Goal: Transaction & Acquisition: Purchase product/service

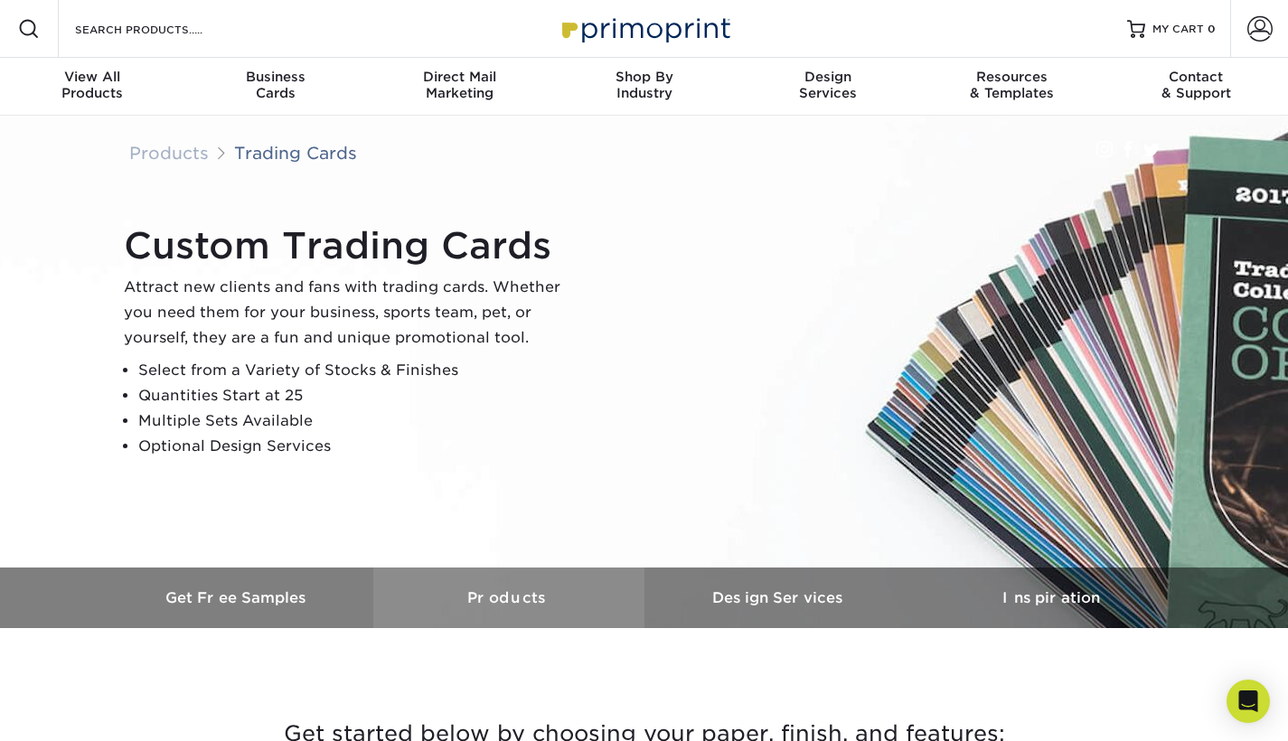
click at [551, 594] on h3 "Products" at bounding box center [508, 597] width 271 height 17
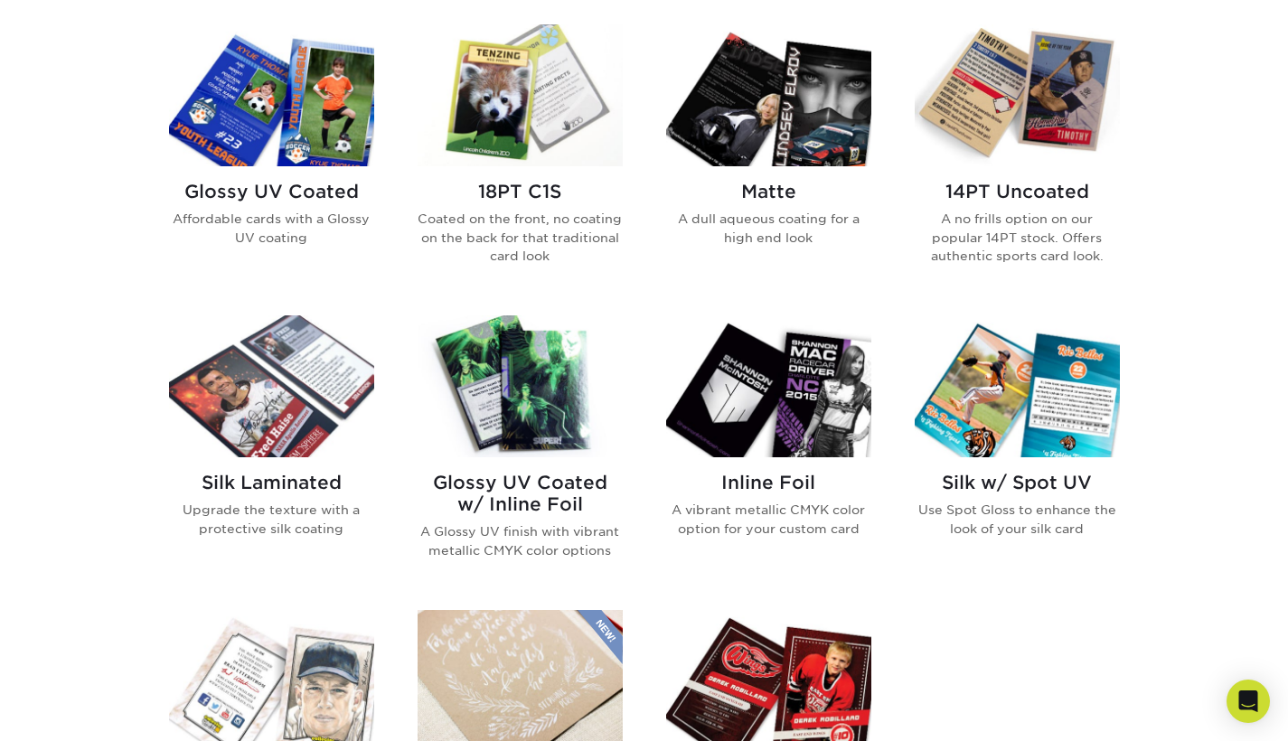
scroll to position [868, 0]
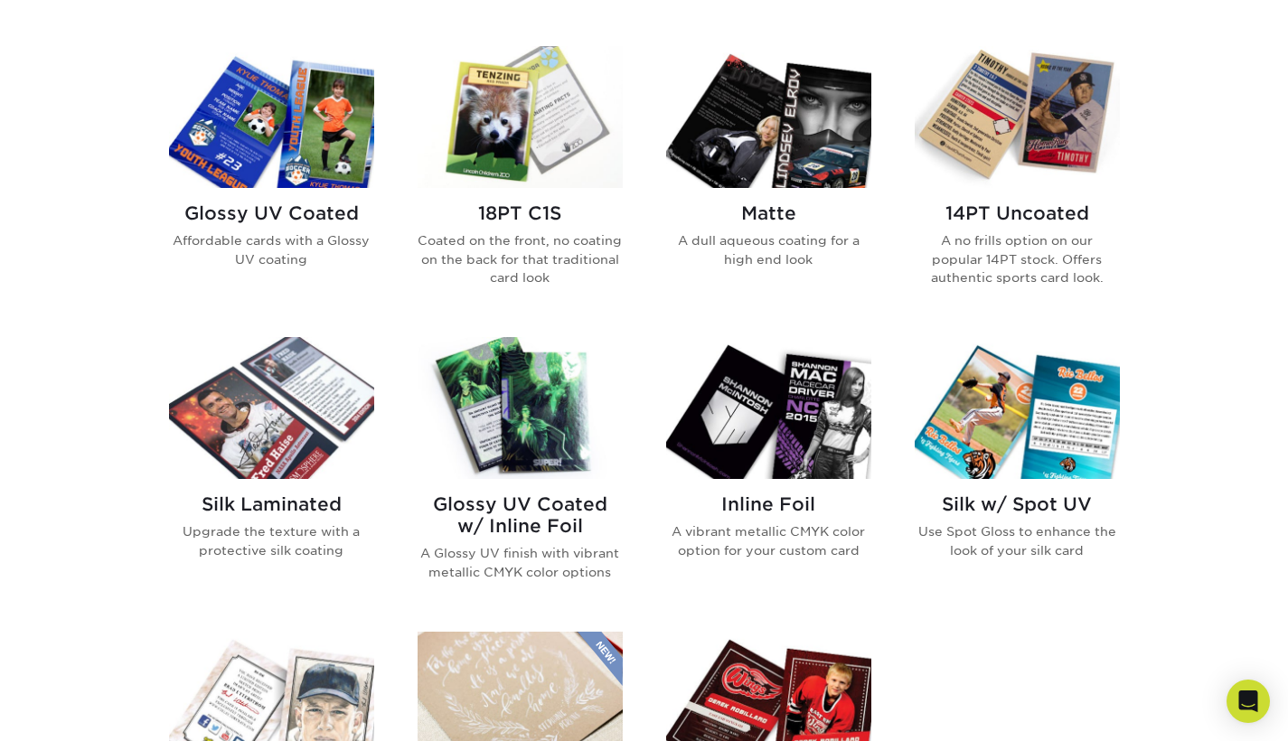
click at [526, 206] on h2 "18PT C1S" at bounding box center [520, 213] width 205 height 22
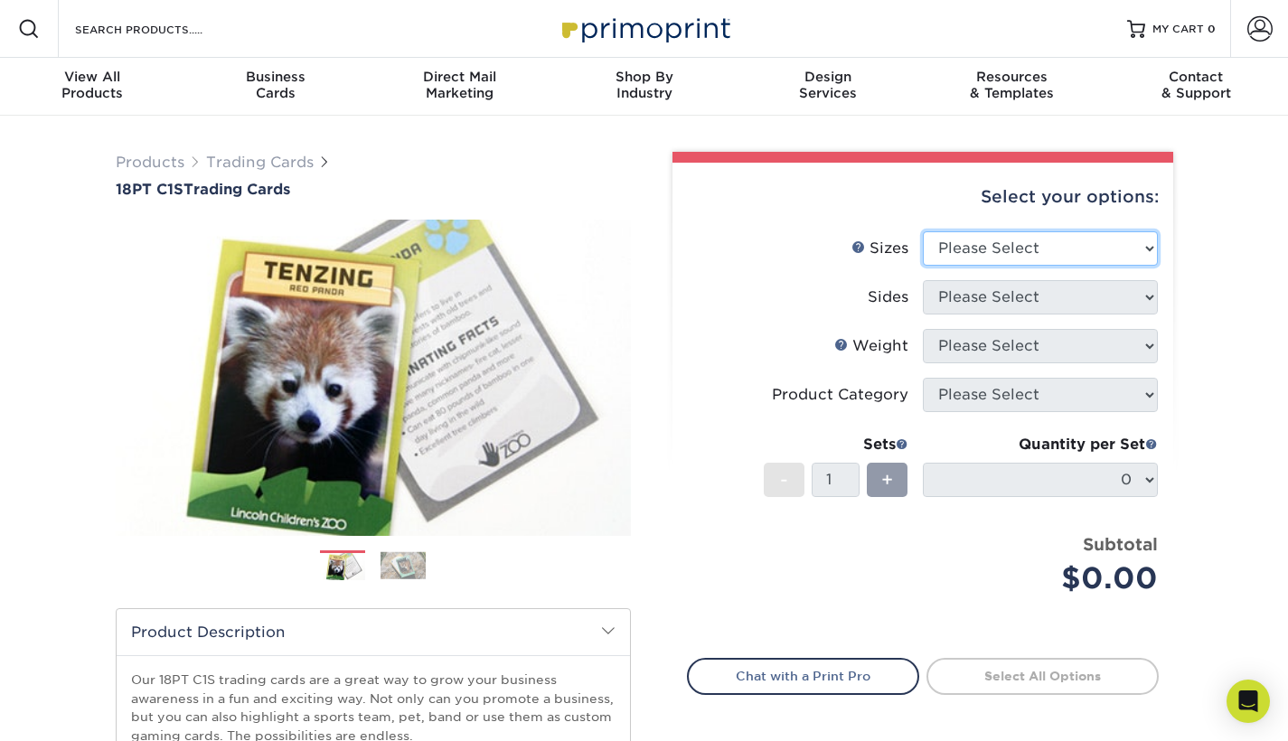
select select "2.50x3.50"
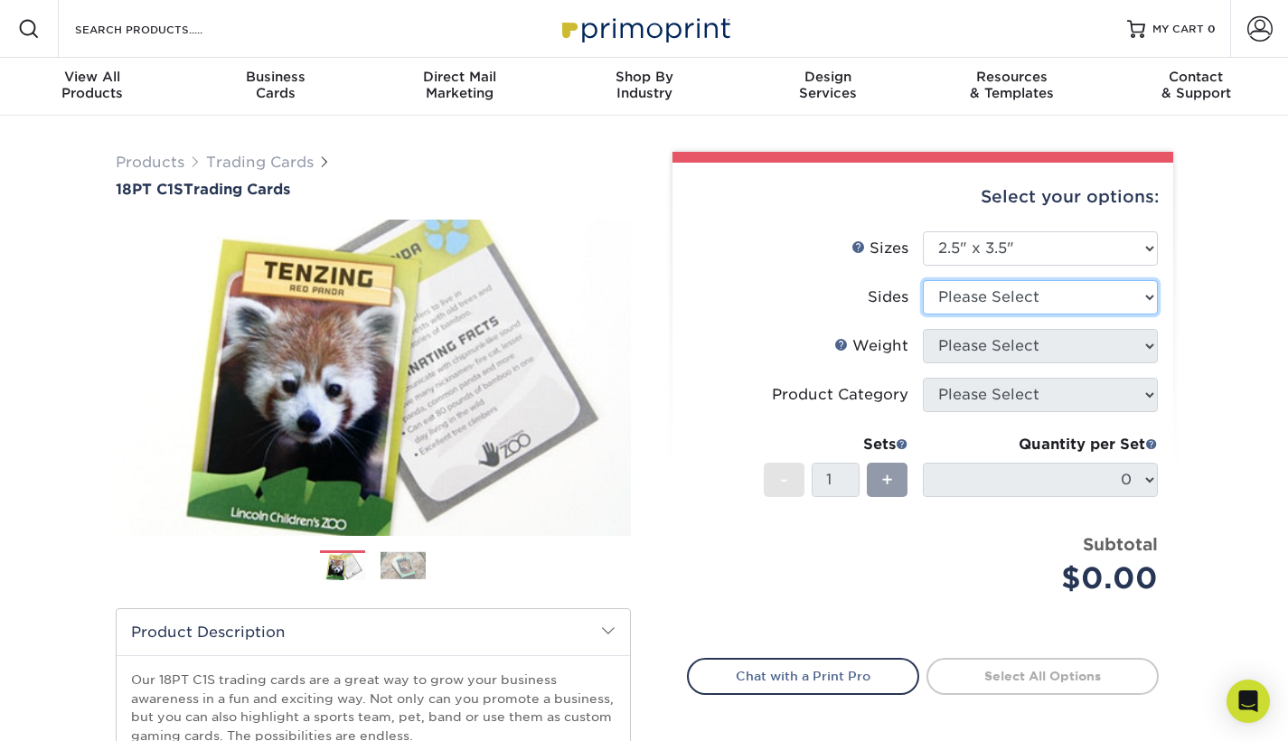
select select "13abbda7-1d64-4f25-8bb2-c179b224825d"
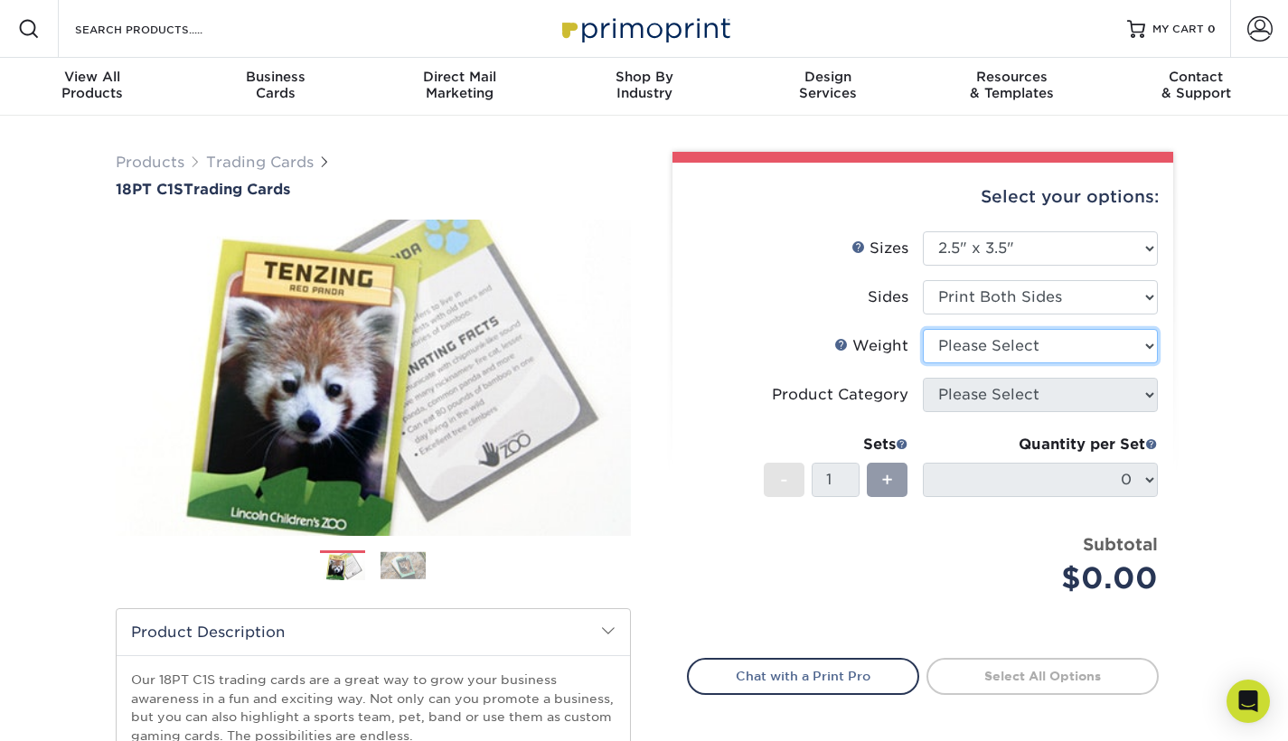
select select "18PTC1S"
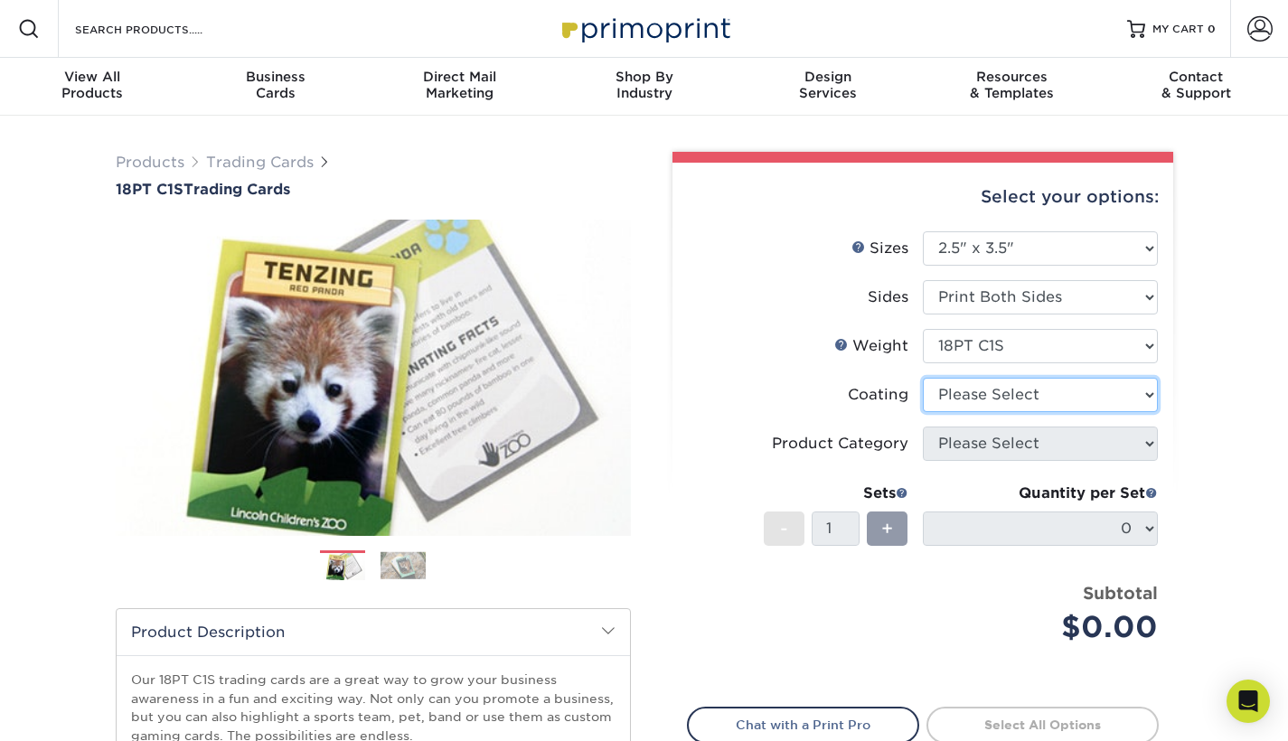
select select "1e8116af-acfc-44b1-83dc-8181aa338834"
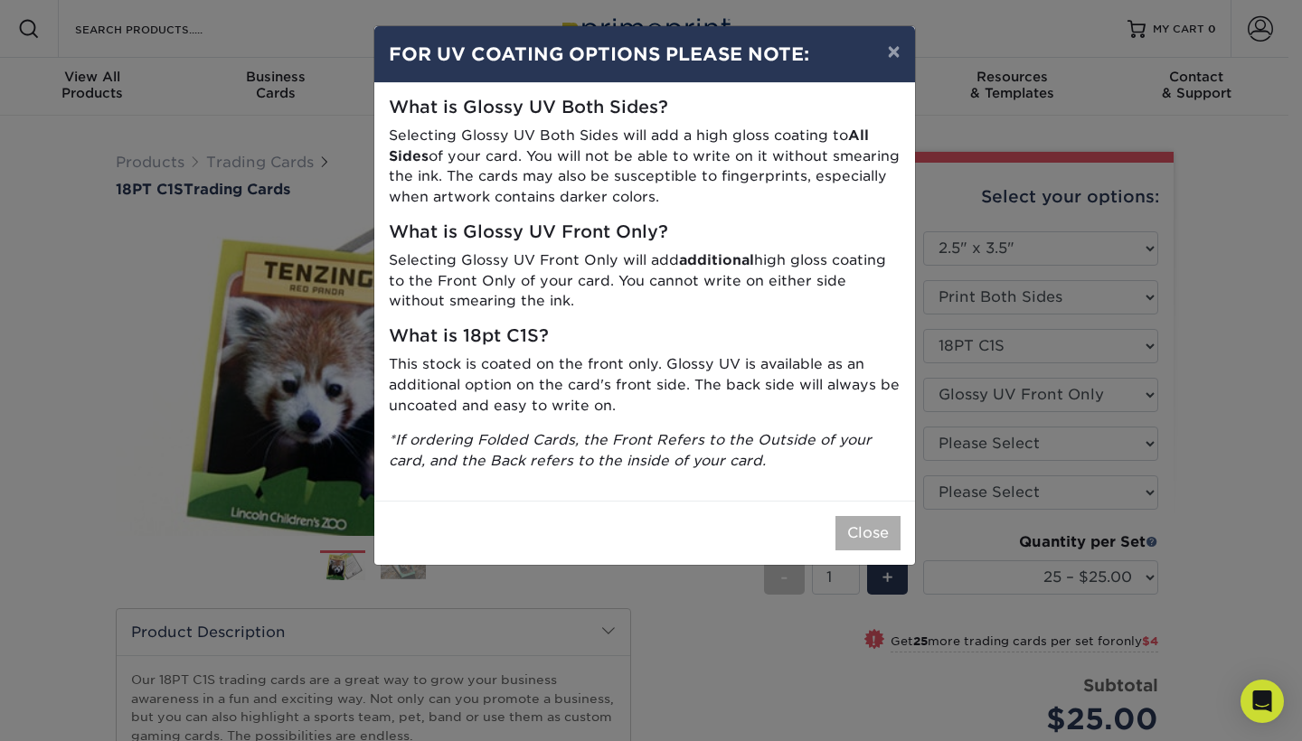
click at [870, 516] on button "Close" at bounding box center [867, 533] width 65 height 34
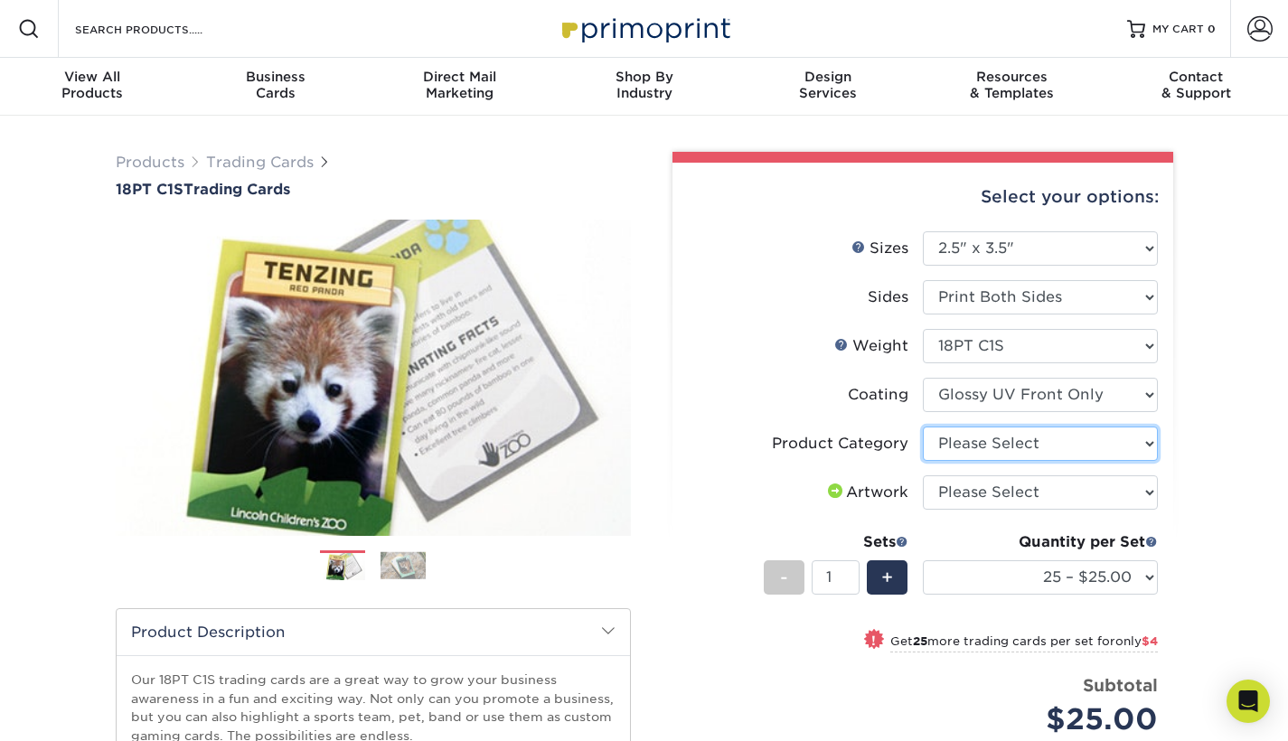
select select "c2f9bce9-36c2-409d-b101-c29d9d031e18"
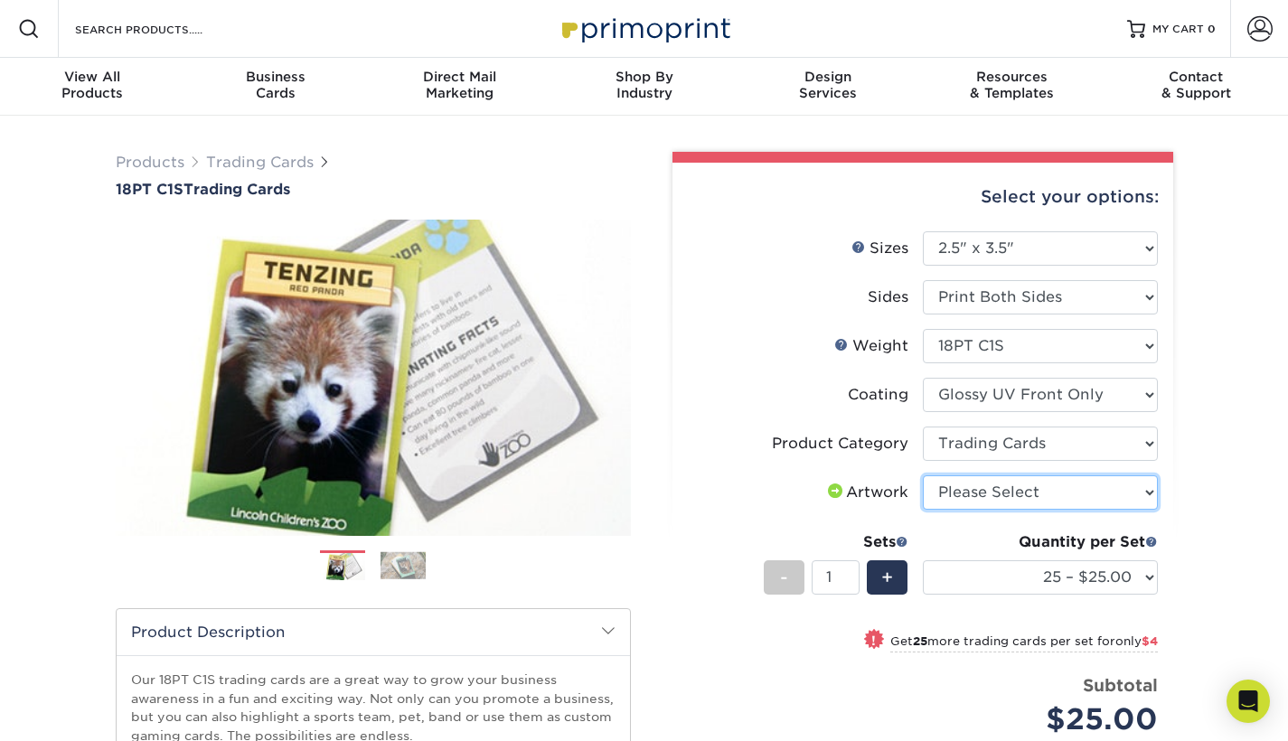
select select "upload"
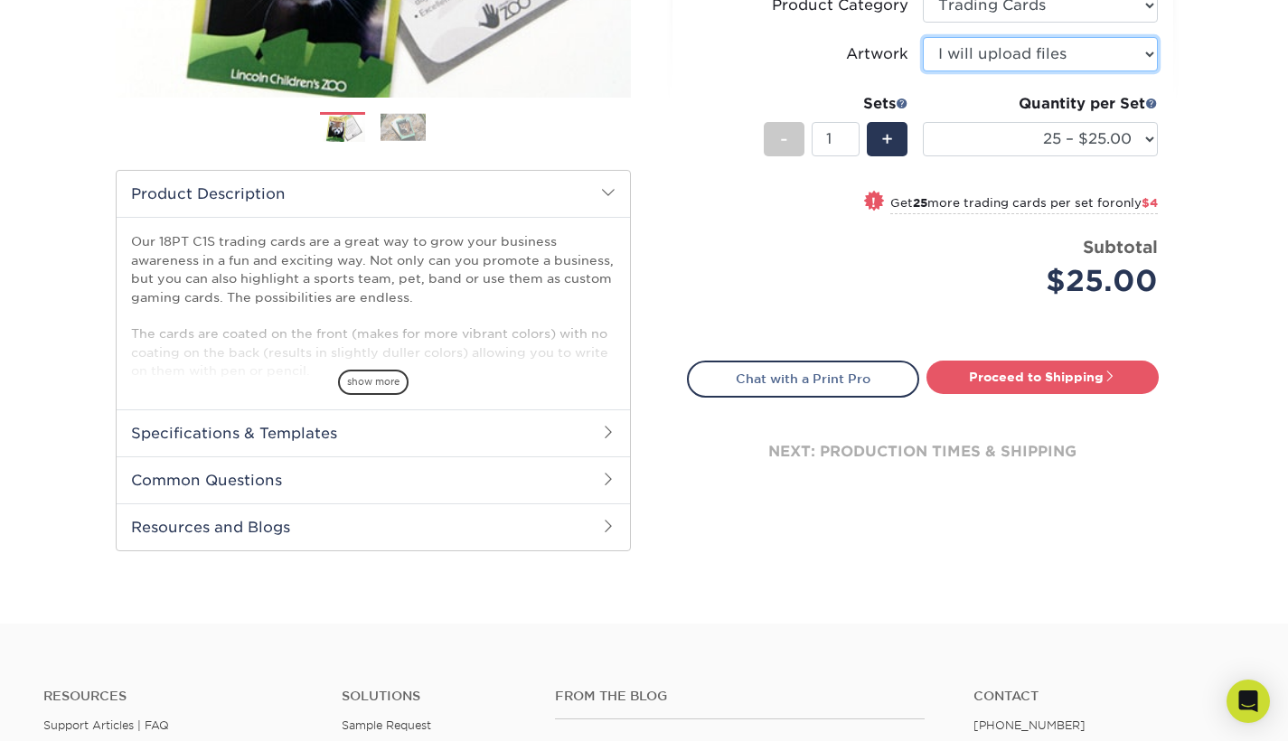
scroll to position [448, 0]
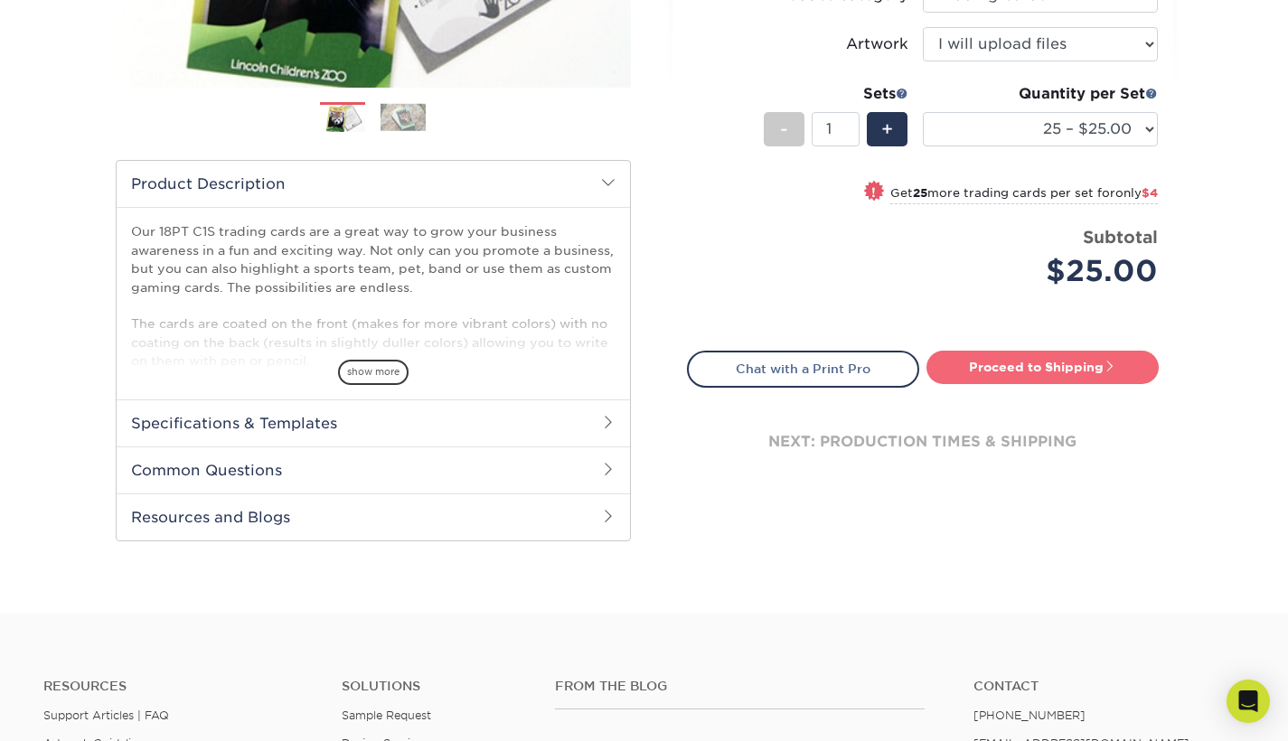
click at [1025, 373] on link "Proceed to Shipping" at bounding box center [1043, 367] width 232 height 33
type input "Set 1"
select select "08588386-0599-420e-8c79-4535039915a0"
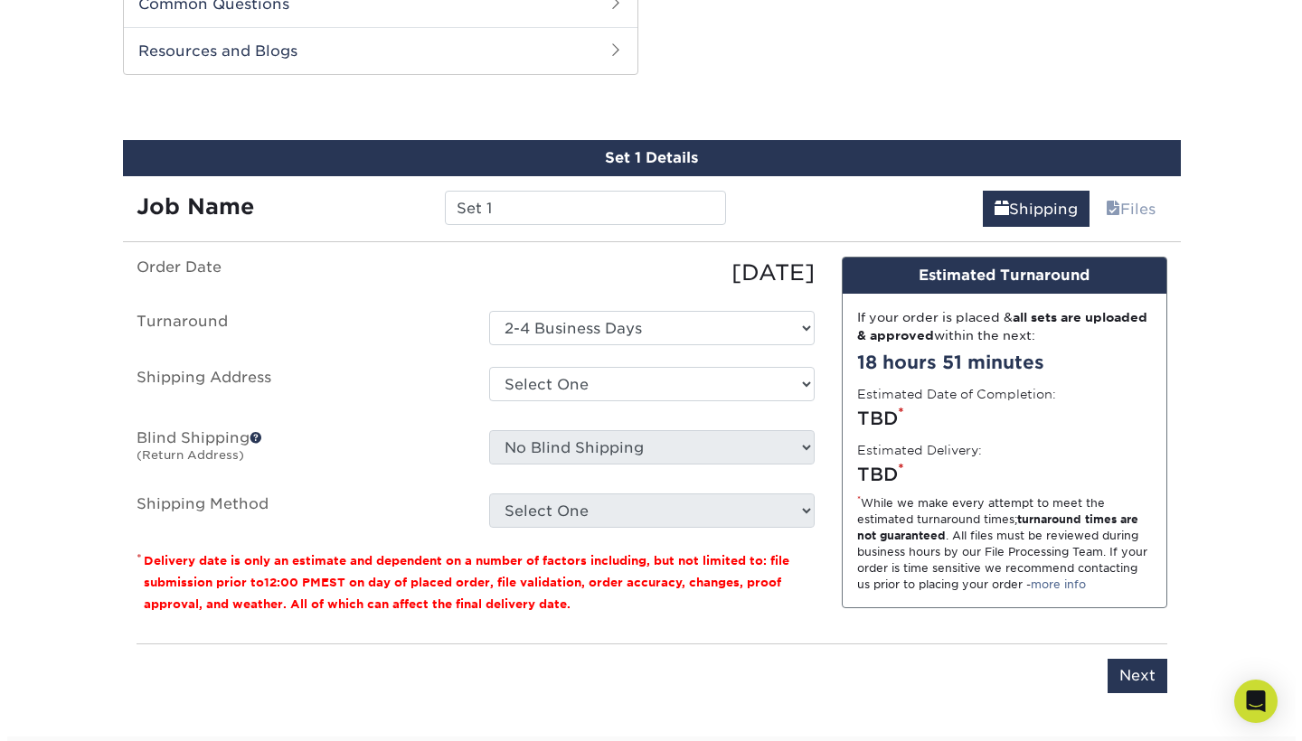
scroll to position [917, 0]
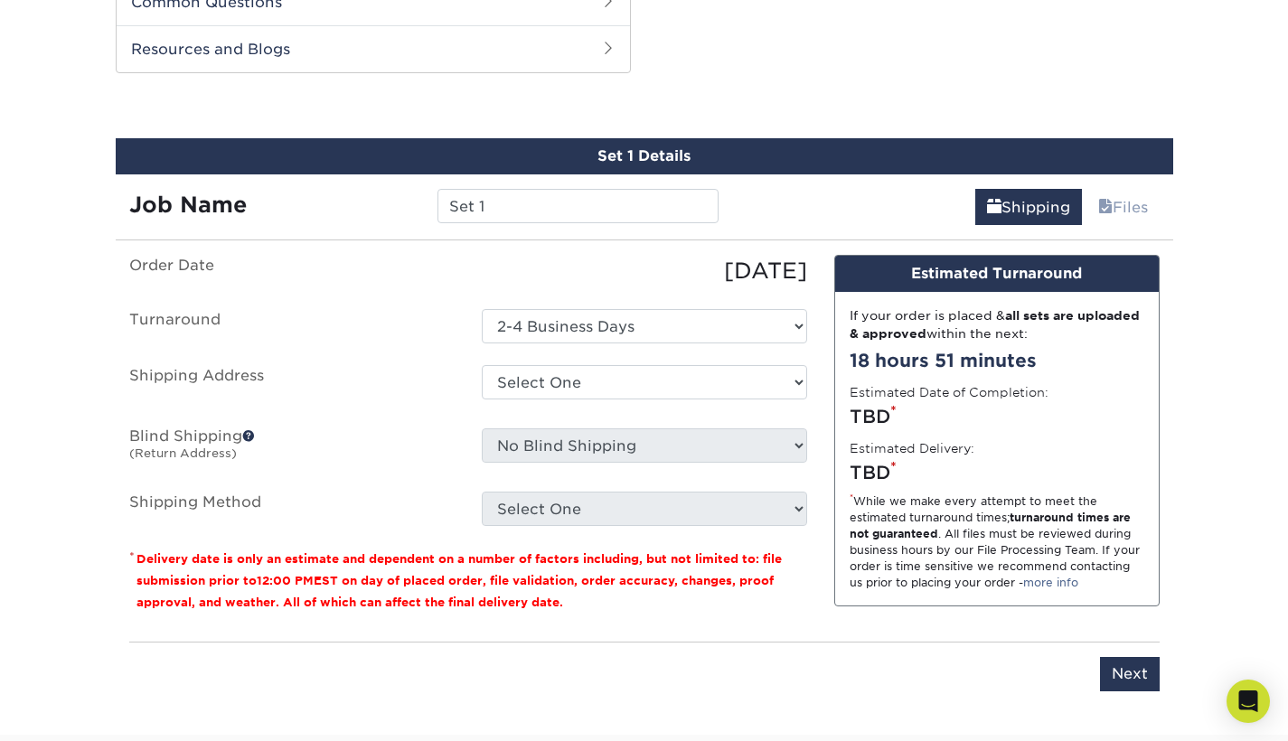
click at [693, 360] on ul "Order Date 09/11/2025 Turnaround Select One 2-4 Business Days Shipping Address …" at bounding box center [468, 390] width 678 height 271
select select "newaddress"
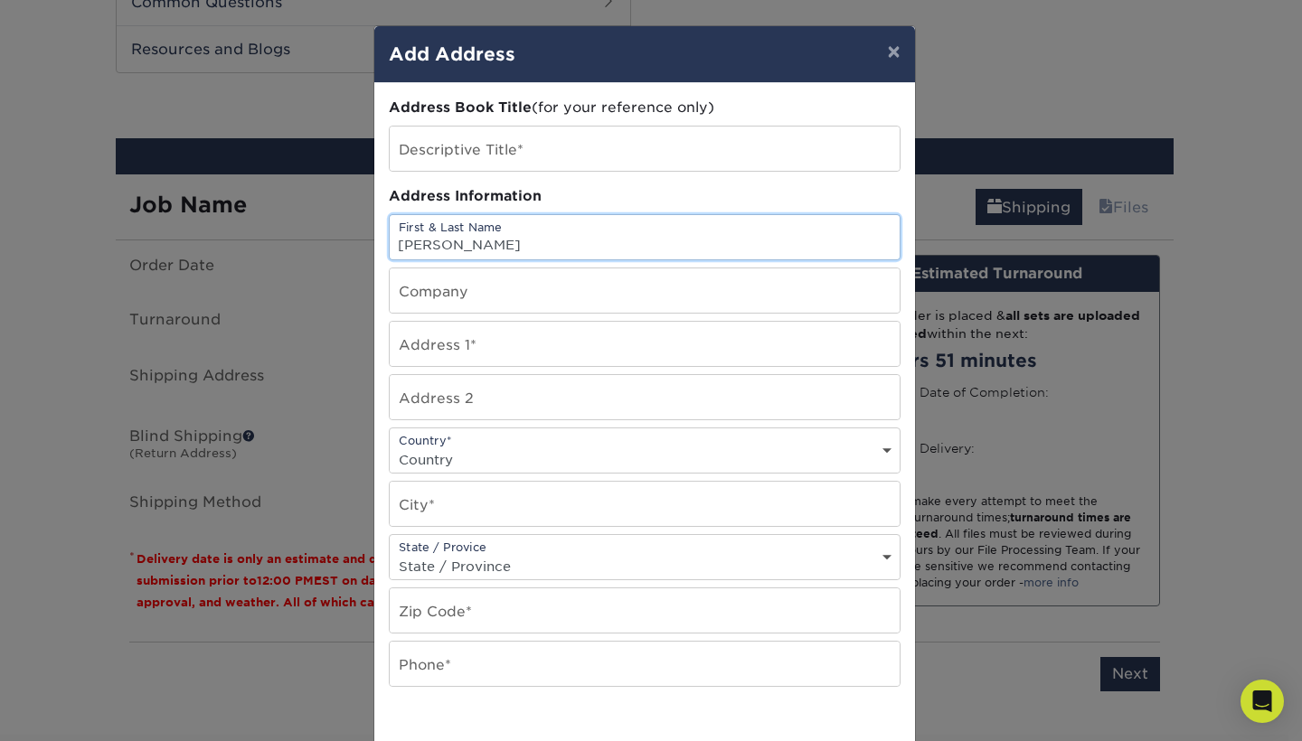
type input "Nic Lynford"
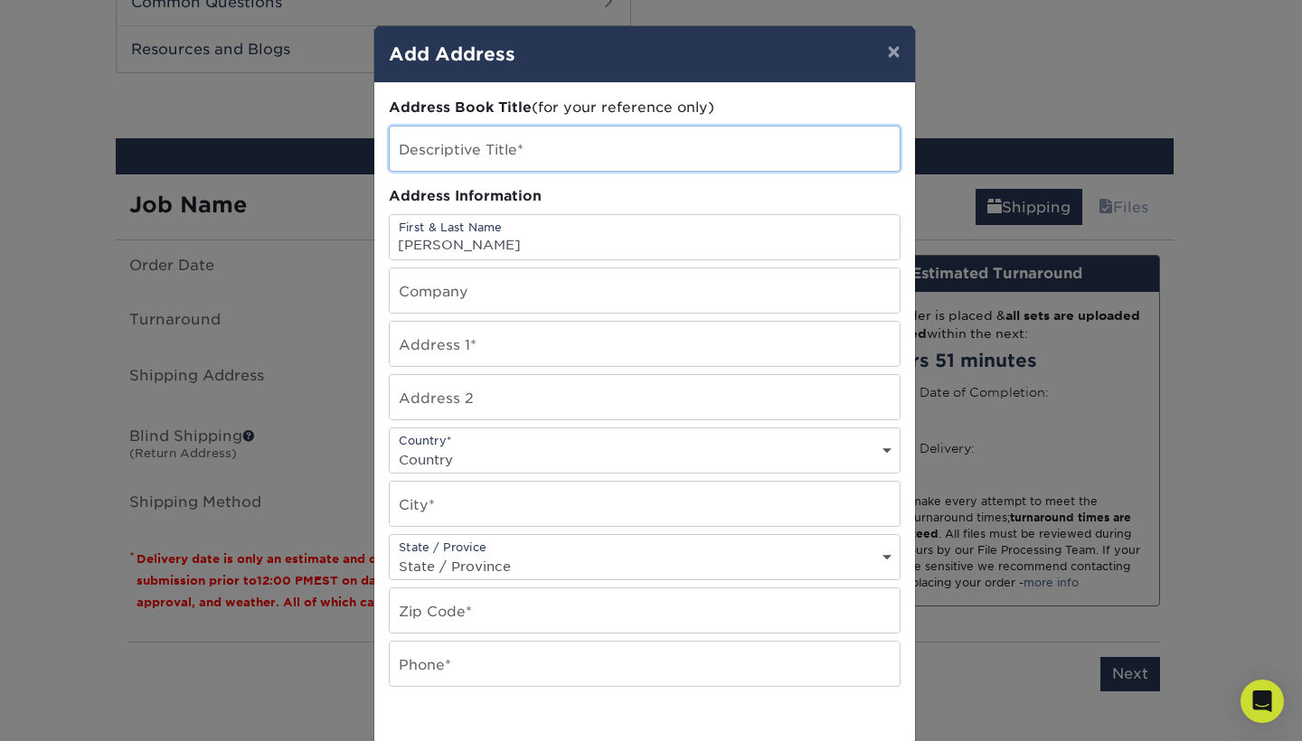
click at [588, 153] on input "text" at bounding box center [645, 149] width 510 height 44
type input "soccer shots"
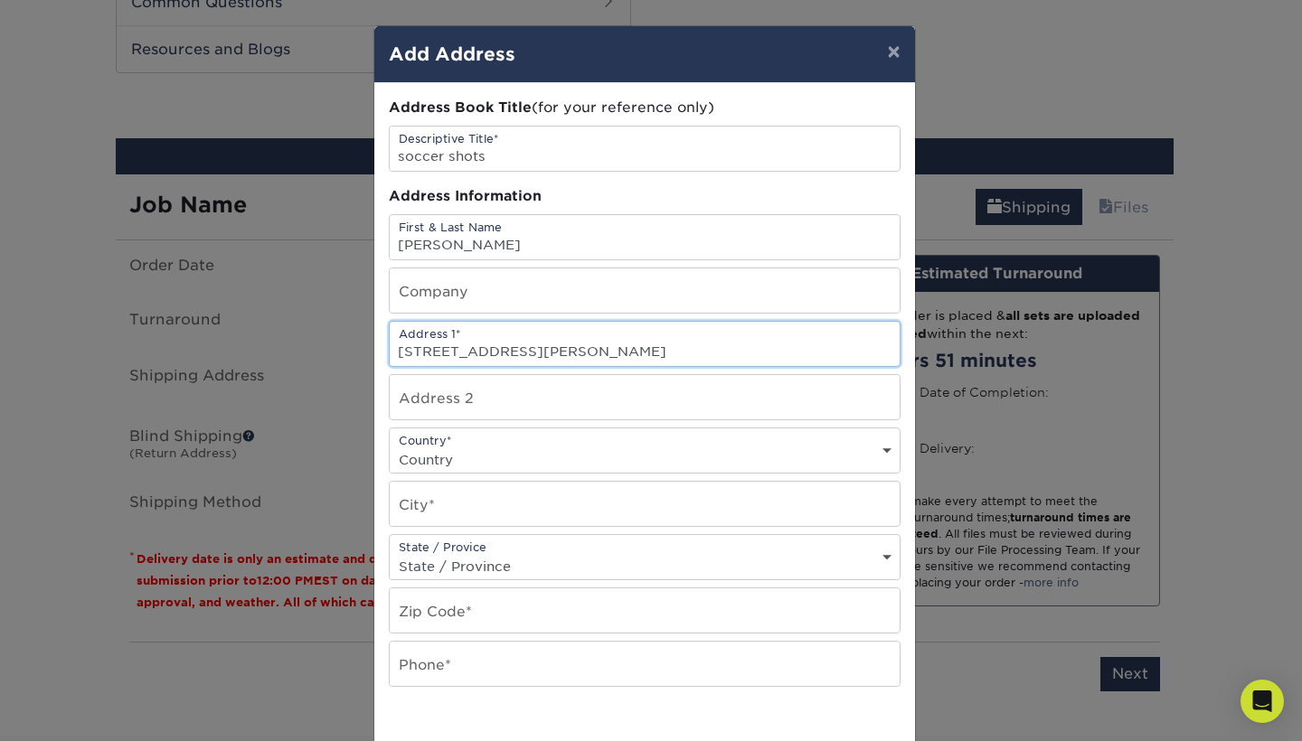
type input "1822 Waddell St"
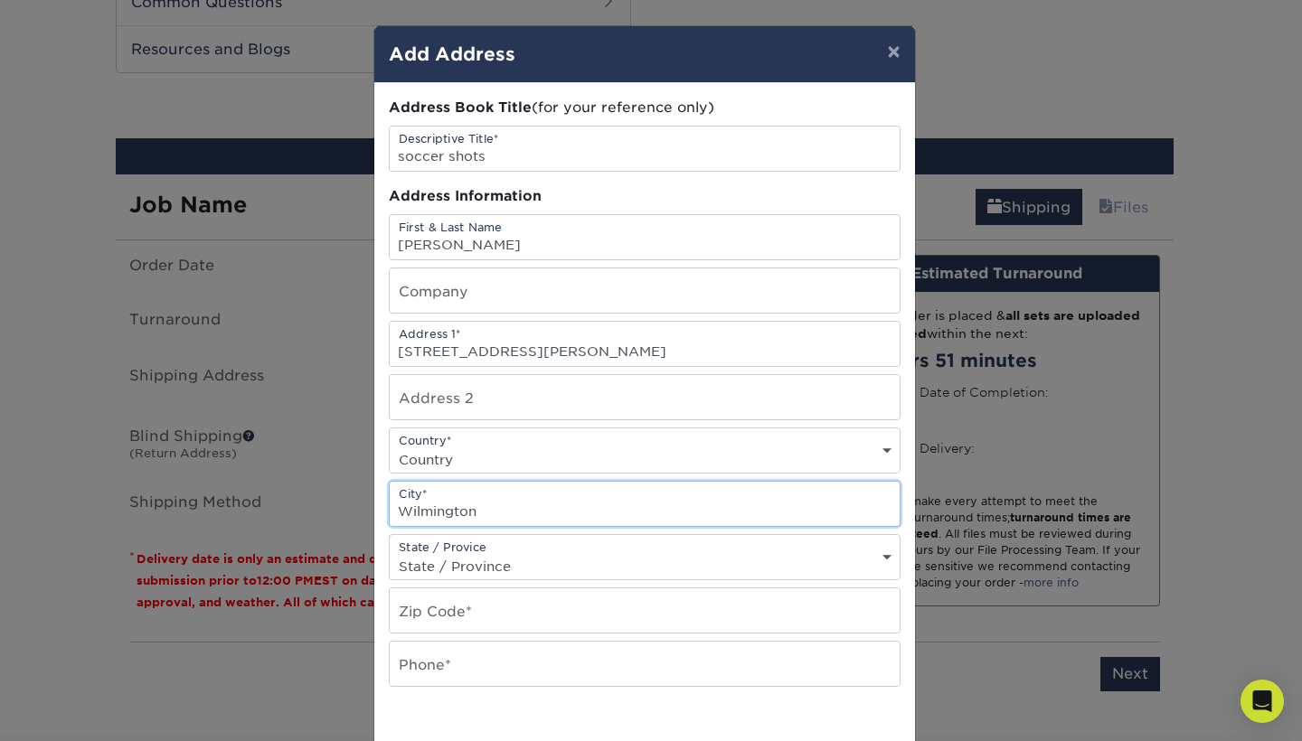
type input "Wilmington"
select select "NC"
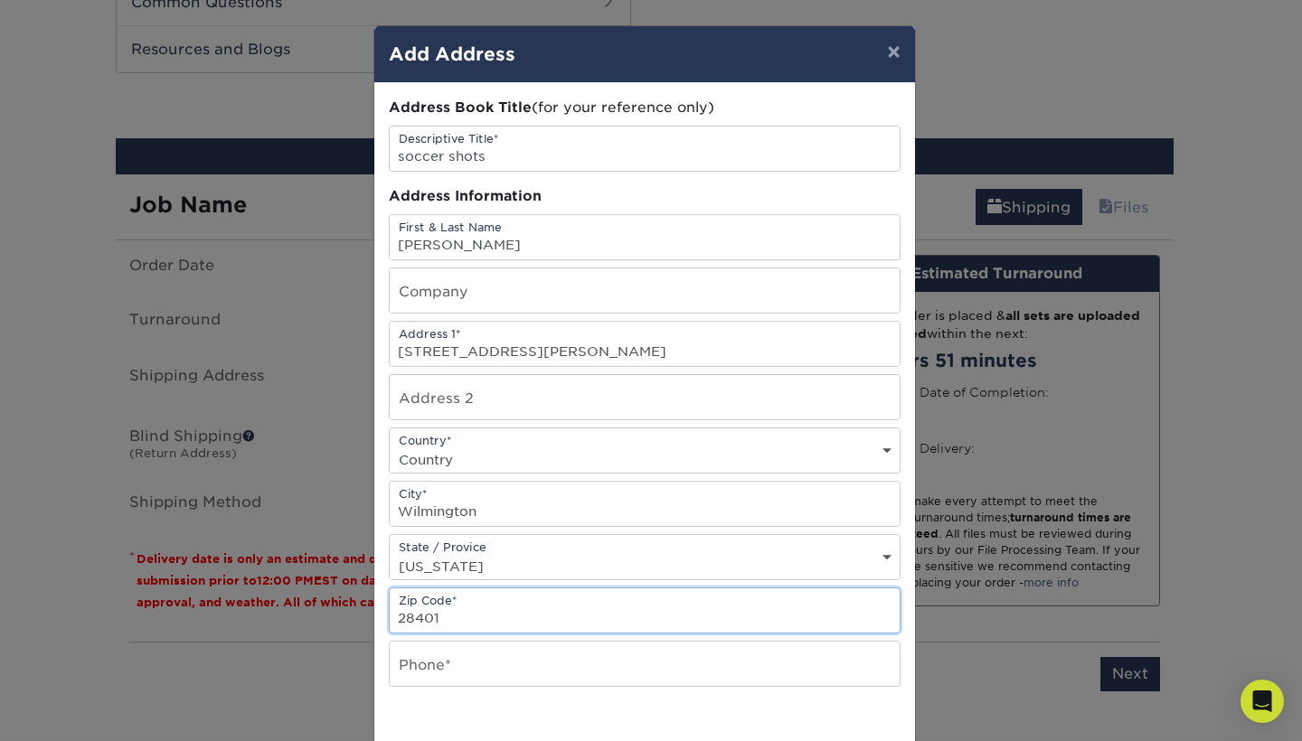
type input "28401"
type input "8163375710"
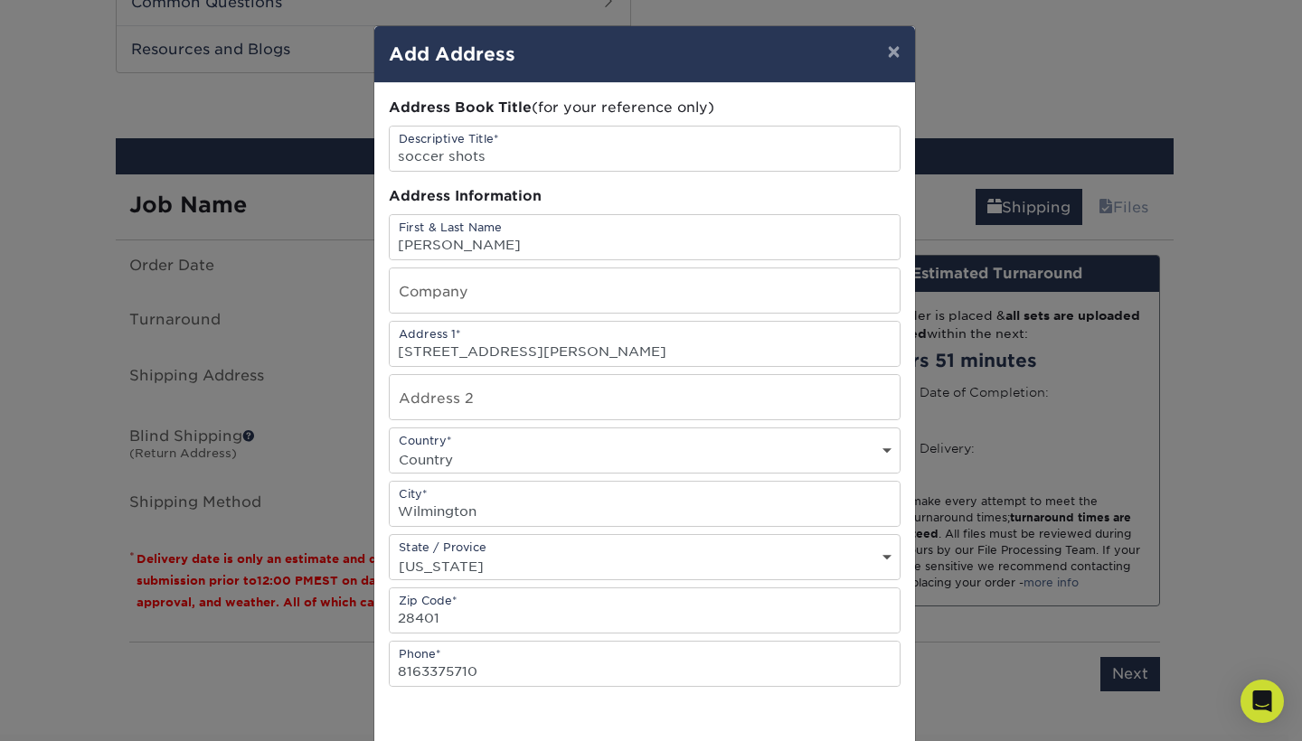
click at [799, 103] on div "Address Book Title (for your reference only)" at bounding box center [645, 108] width 512 height 21
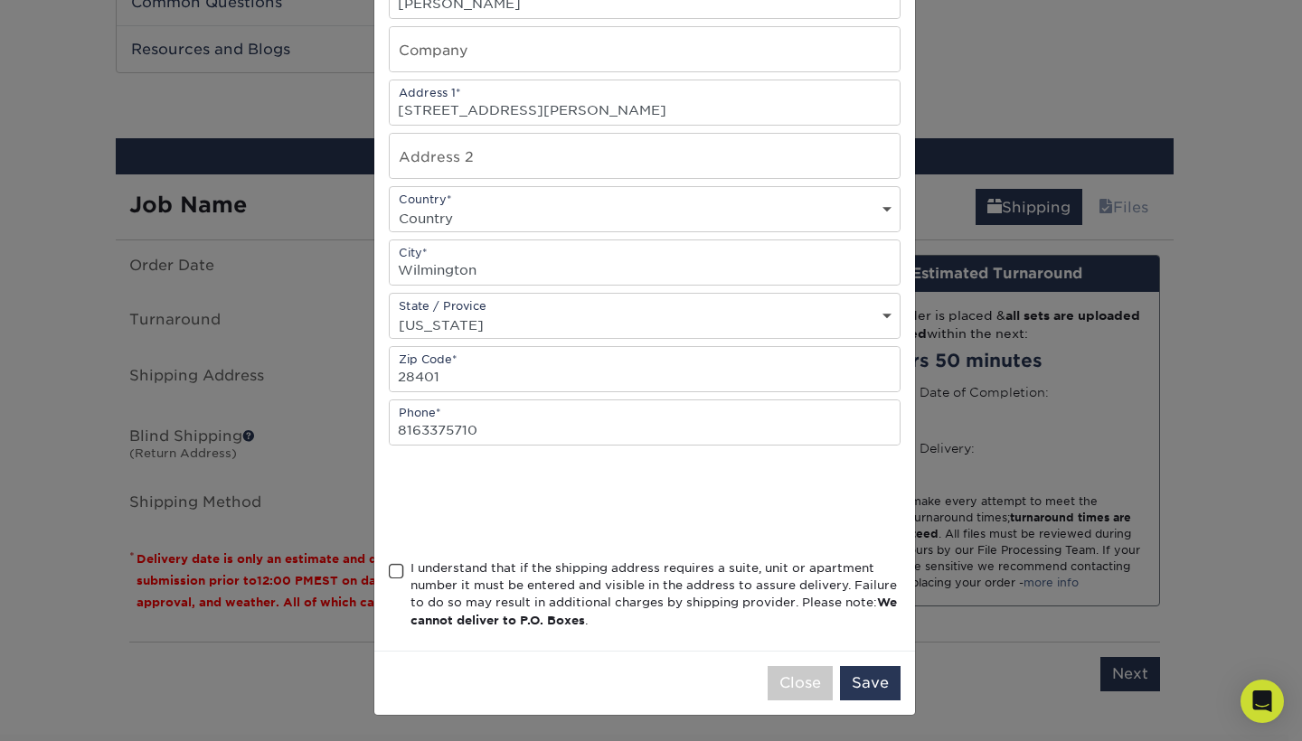
scroll to position [246, 0]
click at [389, 570] on span at bounding box center [396, 571] width 15 height 17
click at [0, 0] on input "I understand that if the shipping address requires a suite, unit or apartment n…" at bounding box center [0, 0] width 0 height 0
click at [874, 676] on button "Save" at bounding box center [870, 683] width 61 height 34
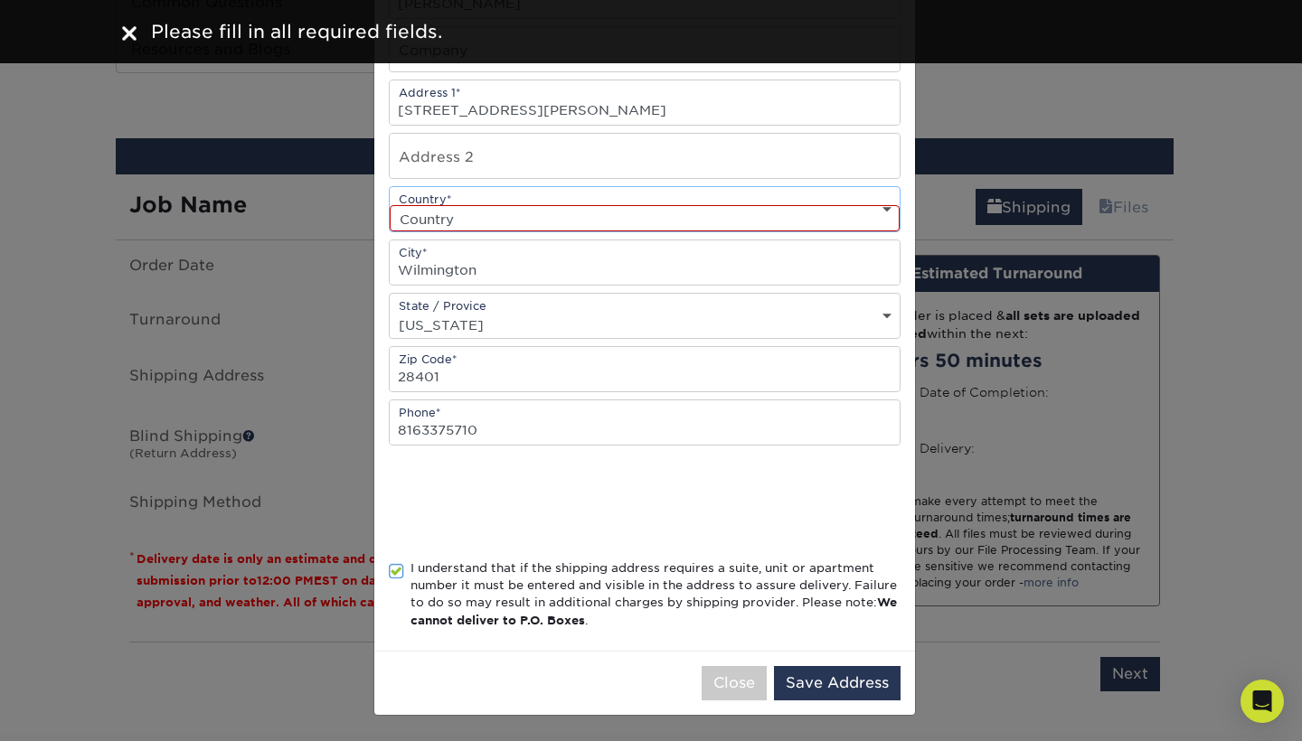
select select "US"
click at [857, 688] on button "Save Address" at bounding box center [837, 683] width 127 height 34
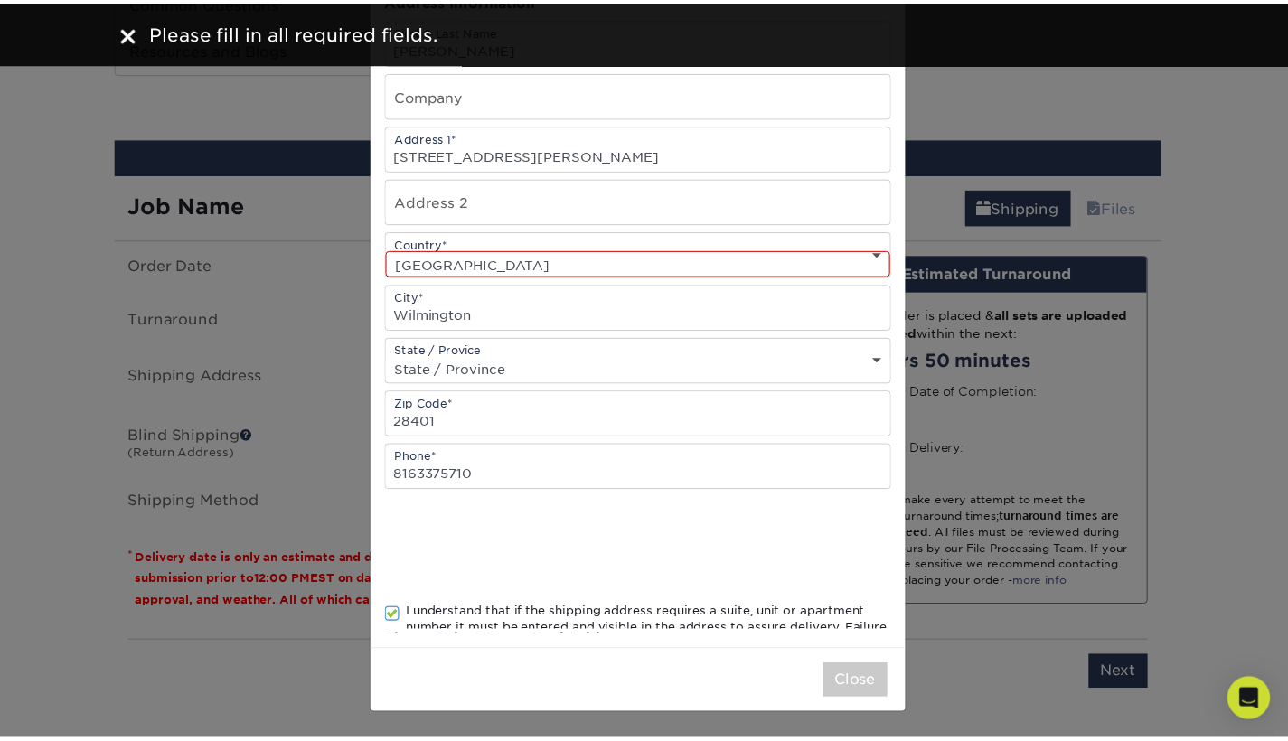
scroll to position [0, 0]
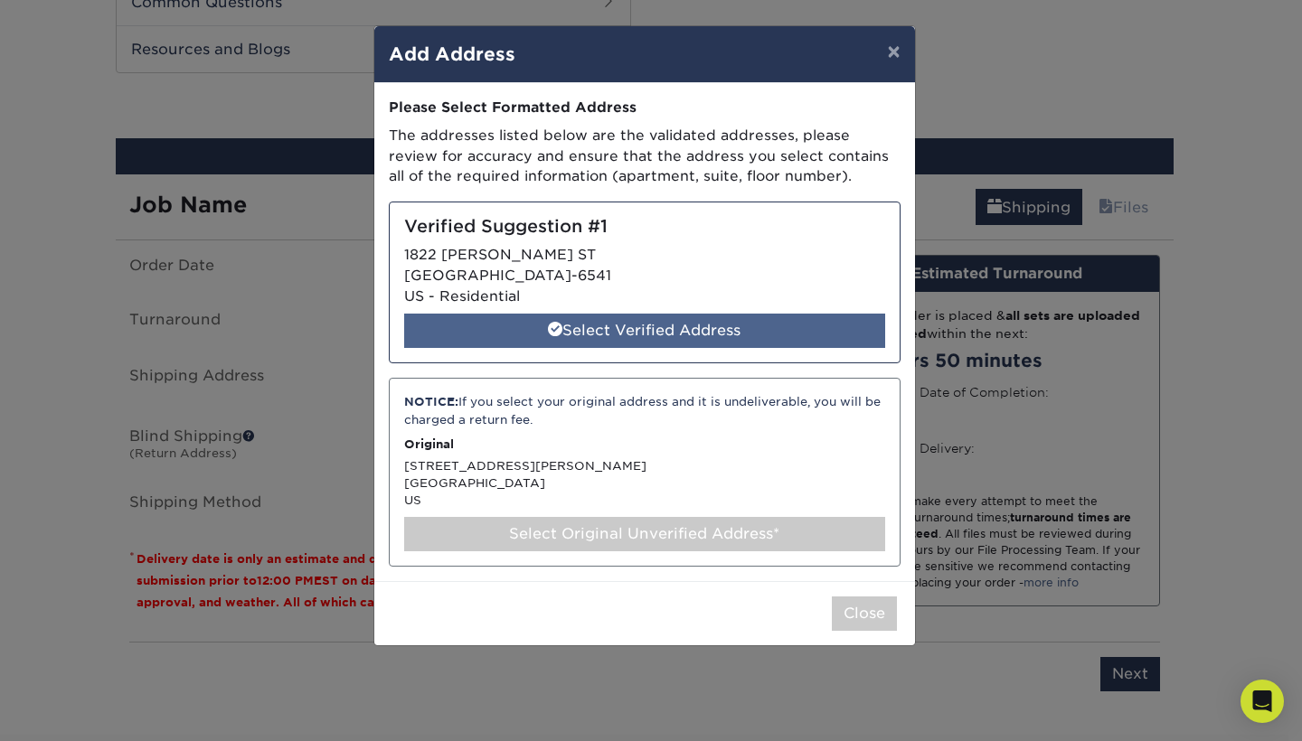
click at [738, 326] on div "Select Verified Address" at bounding box center [644, 331] width 481 height 34
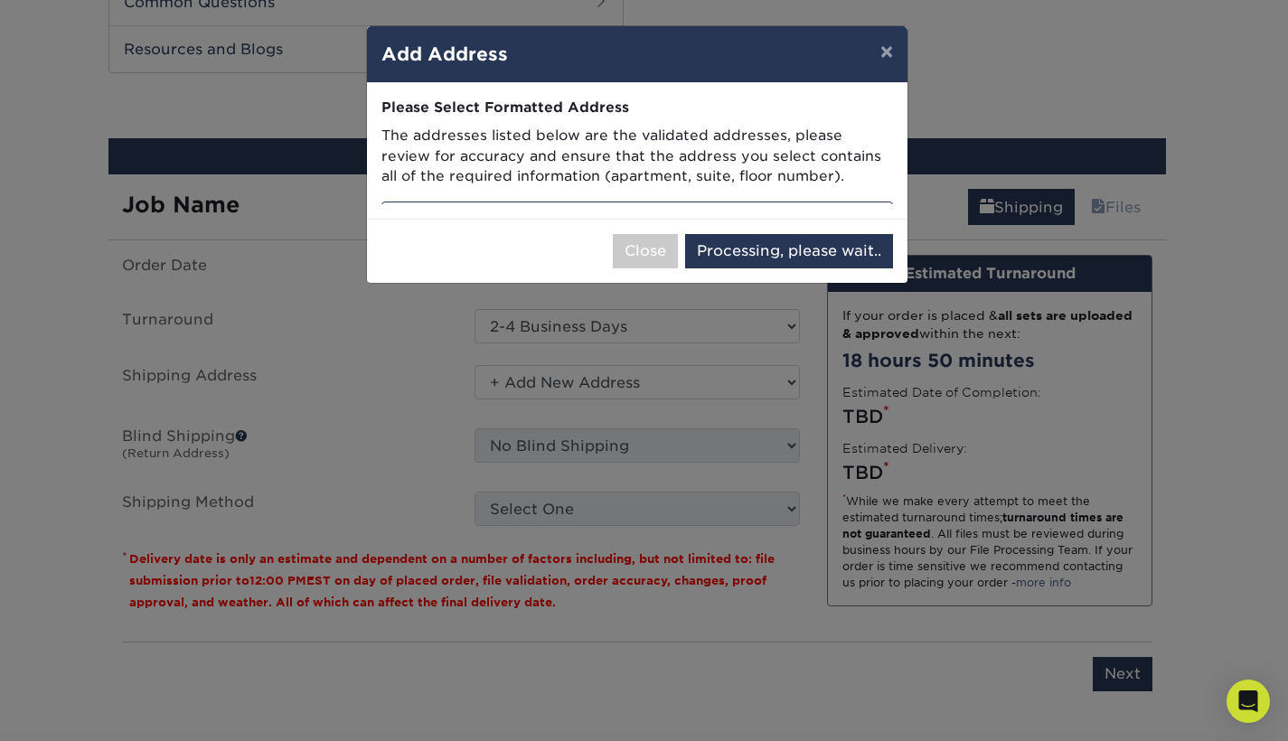
select select "285926"
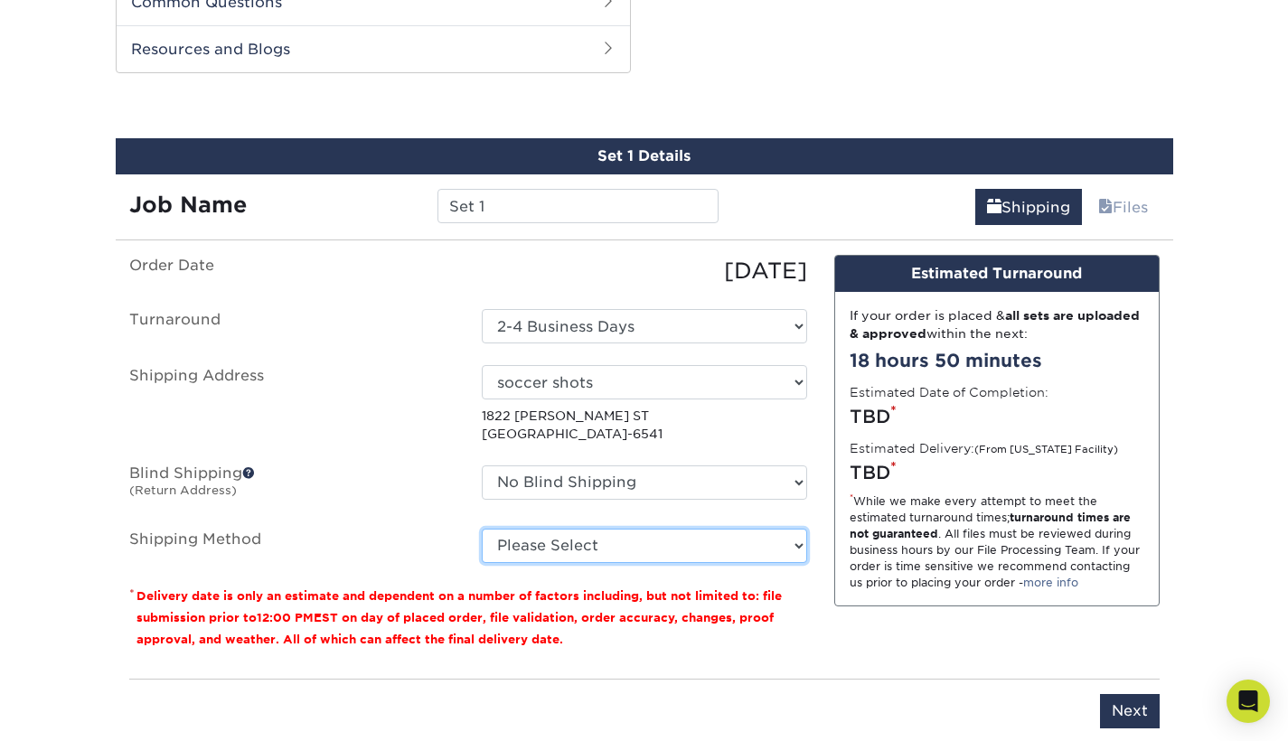
select select "03"
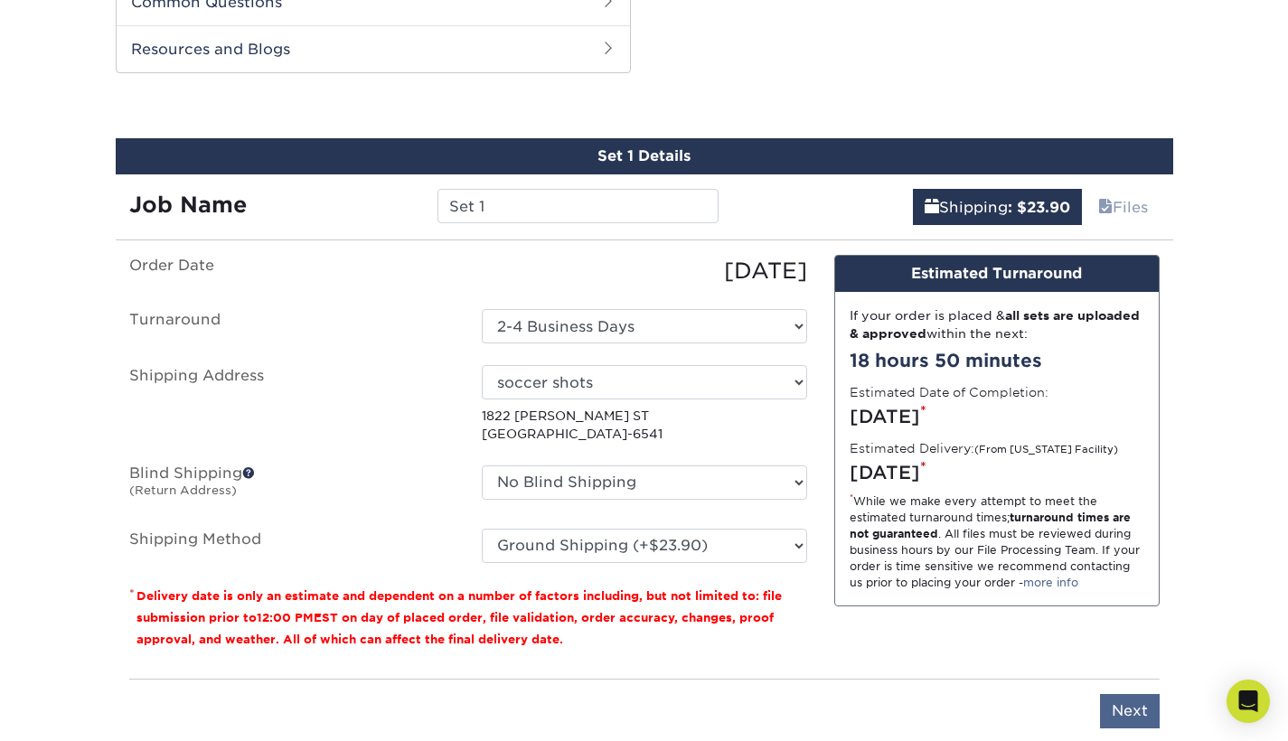
click at [1113, 704] on input "Next" at bounding box center [1130, 711] width 60 height 34
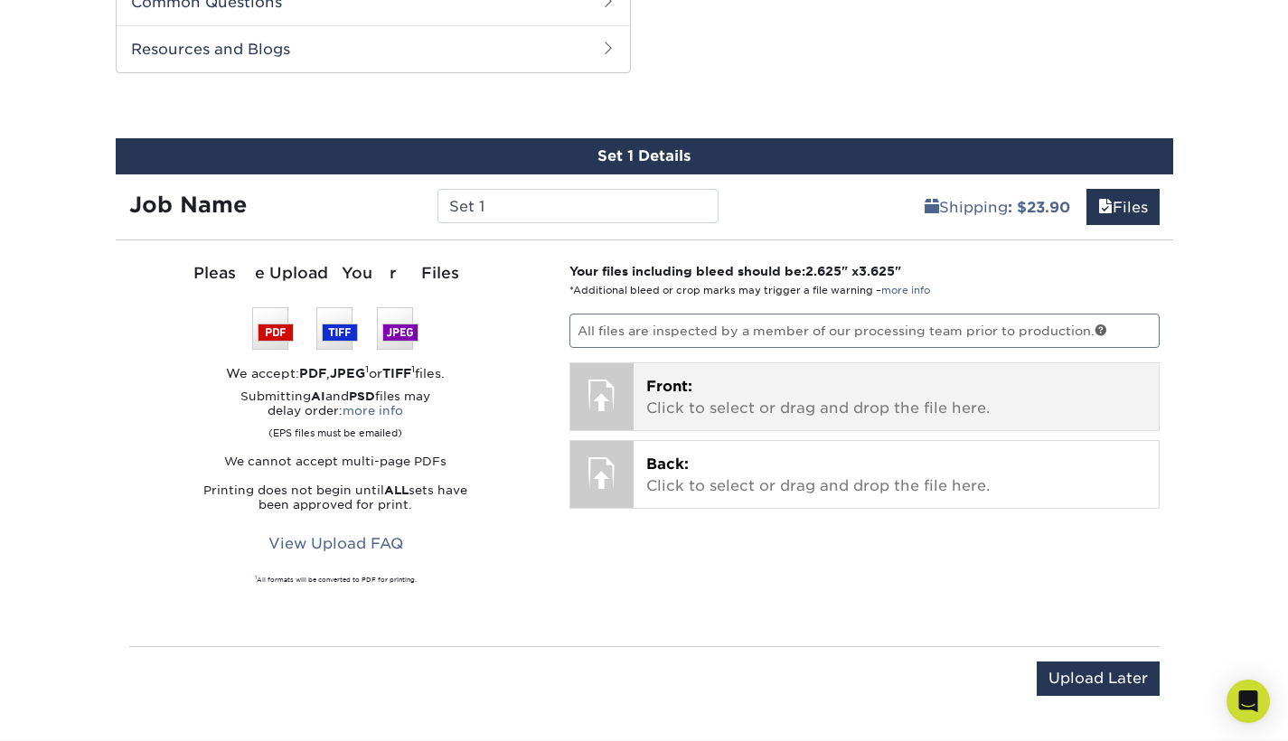
click at [885, 384] on p "Front: Click to select or drag and drop the file here." at bounding box center [896, 397] width 500 height 43
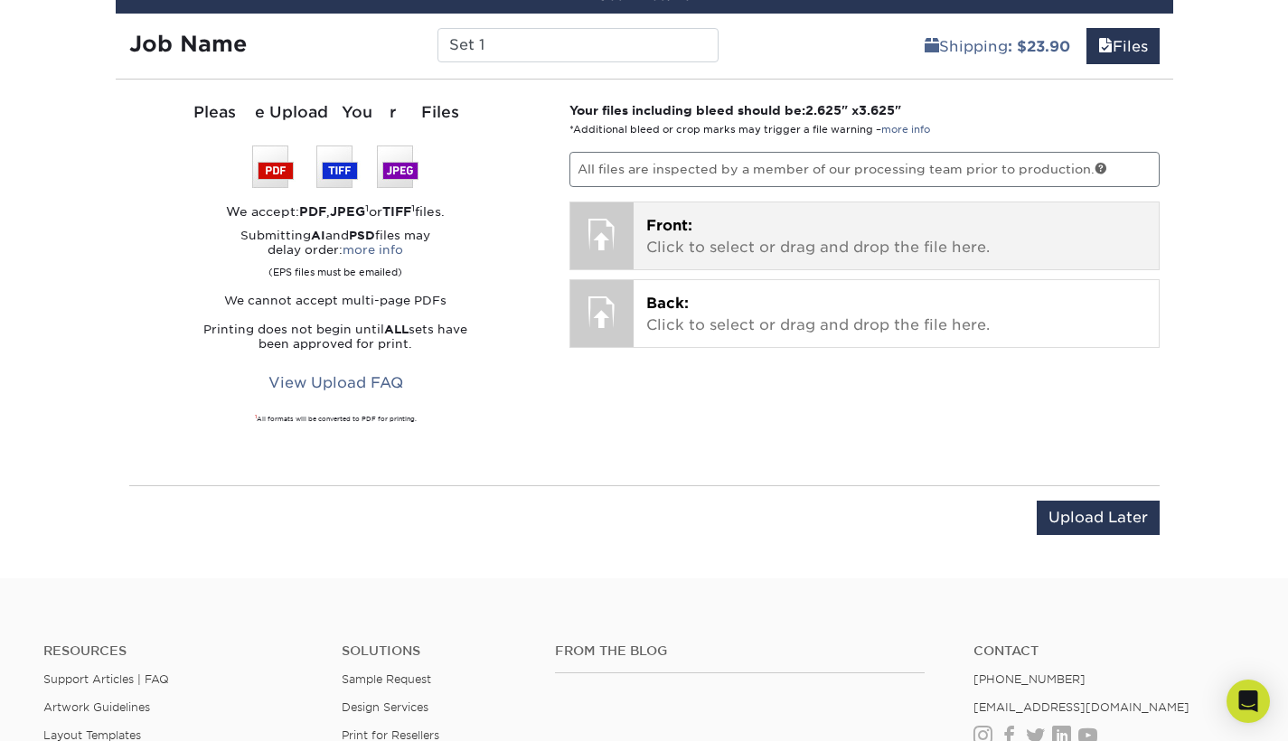
click at [673, 230] on span "Front:" at bounding box center [669, 225] width 46 height 17
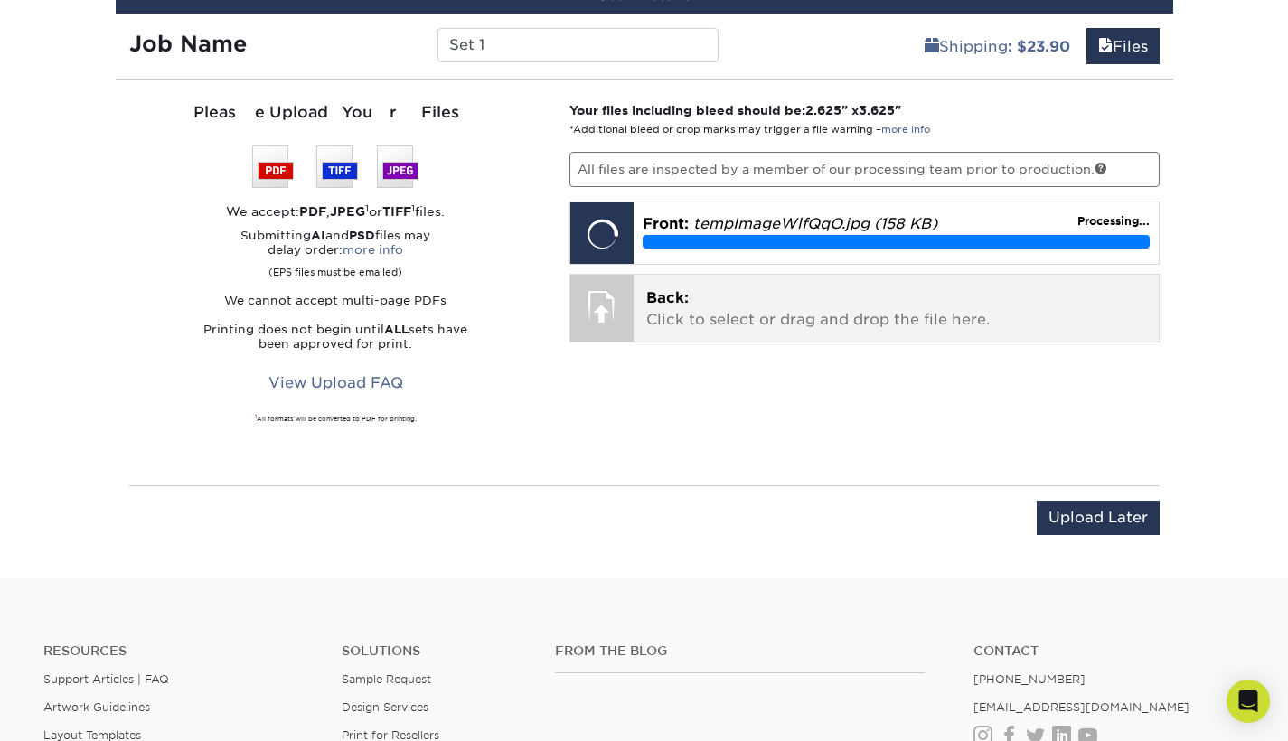
click at [748, 327] on p "Back: Click to select or drag and drop the file here." at bounding box center [896, 308] width 500 height 43
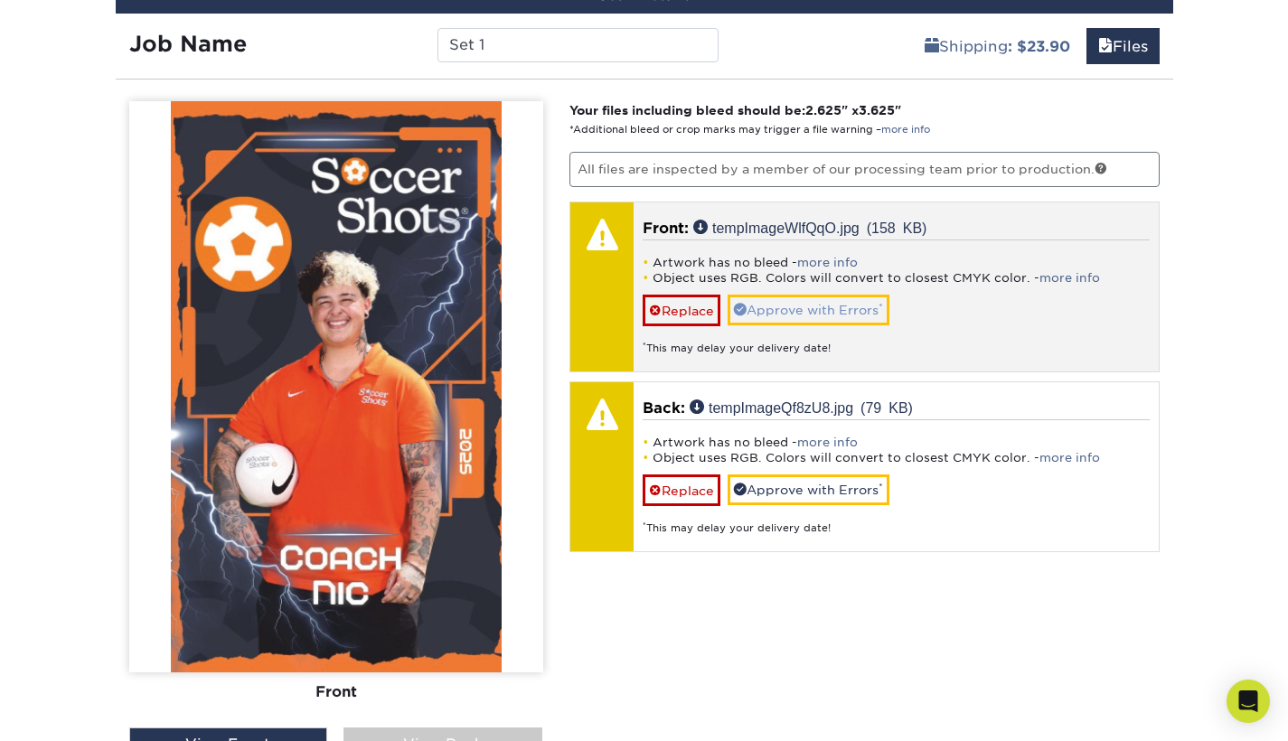
click at [767, 315] on link "Approve with Errors *" at bounding box center [809, 310] width 162 height 31
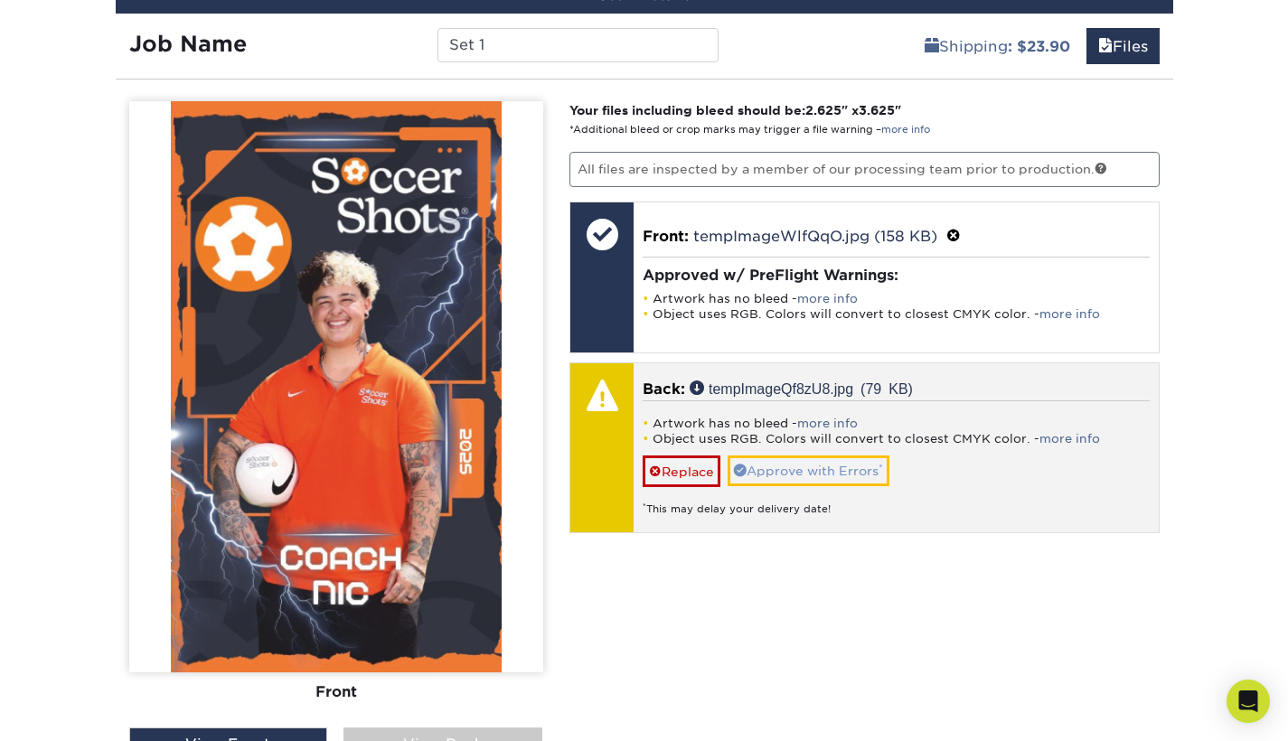
click at [795, 465] on link "Approve with Errors *" at bounding box center [809, 471] width 162 height 31
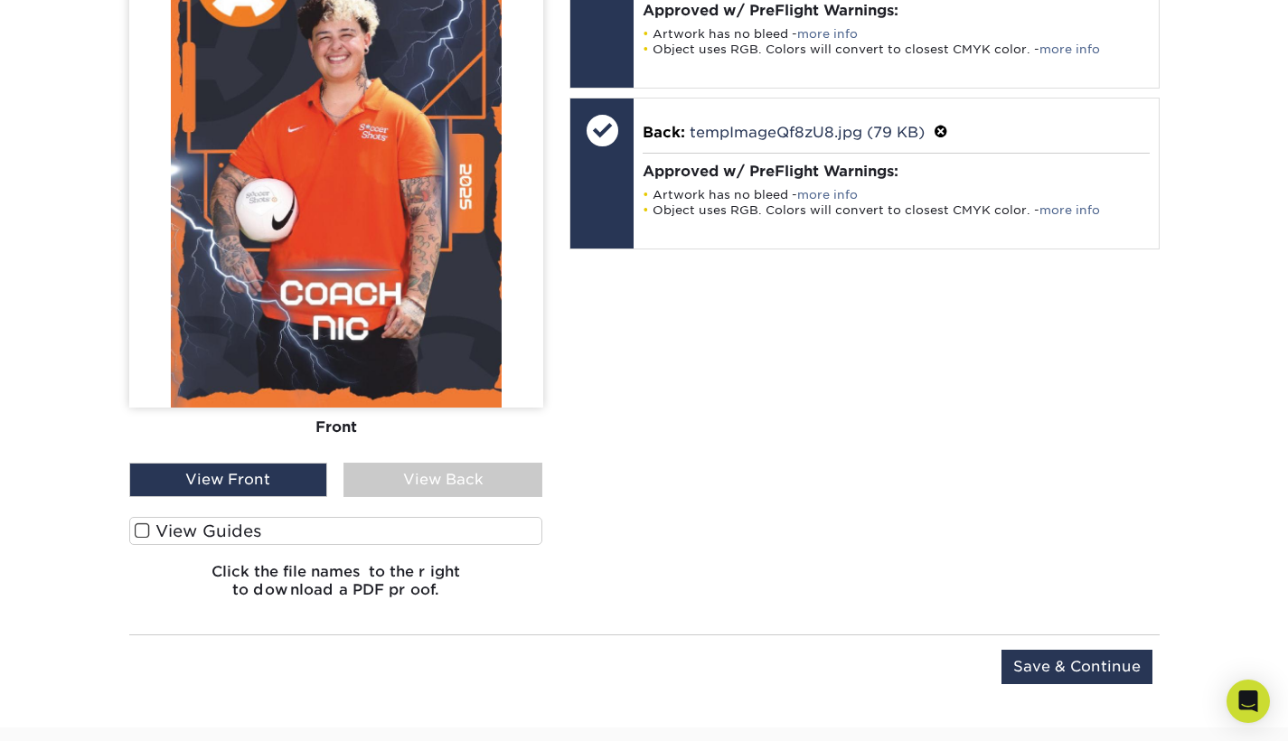
scroll to position [1217, 0]
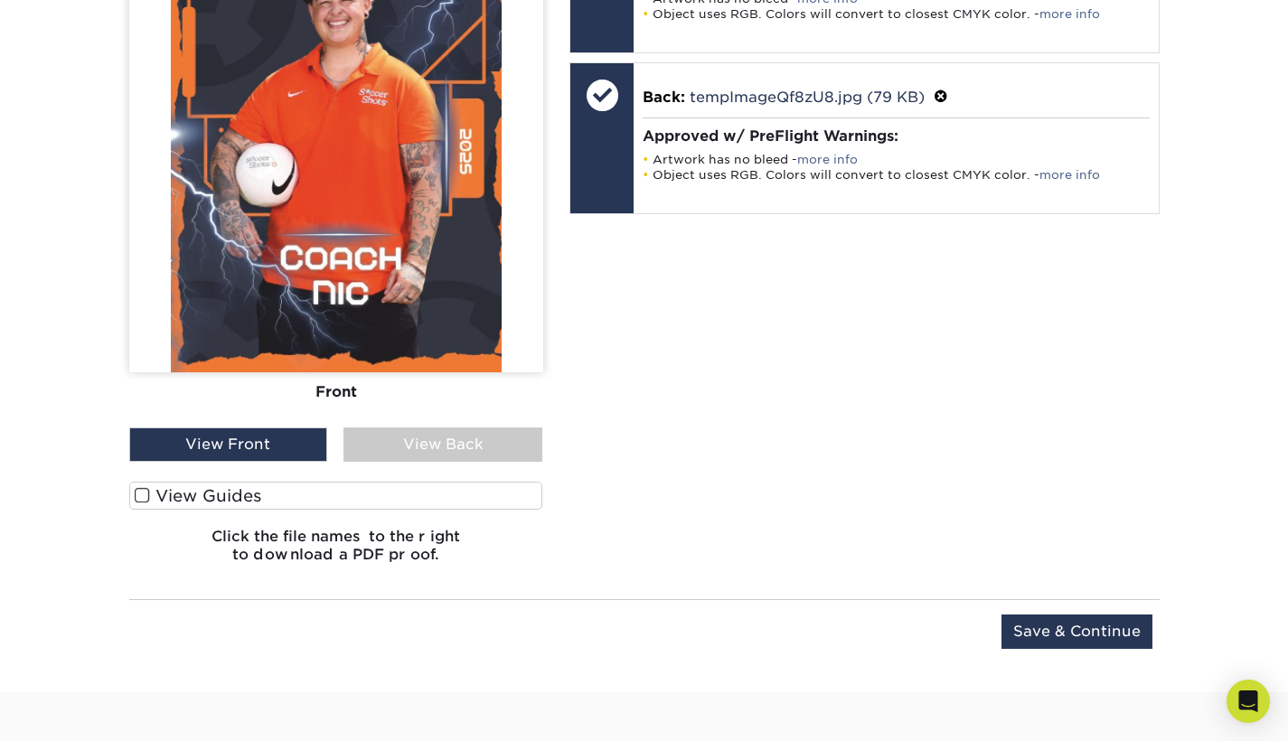
click at [233, 440] on div "View Front" at bounding box center [228, 445] width 199 height 34
click at [377, 447] on div "View Back" at bounding box center [443, 445] width 199 height 34
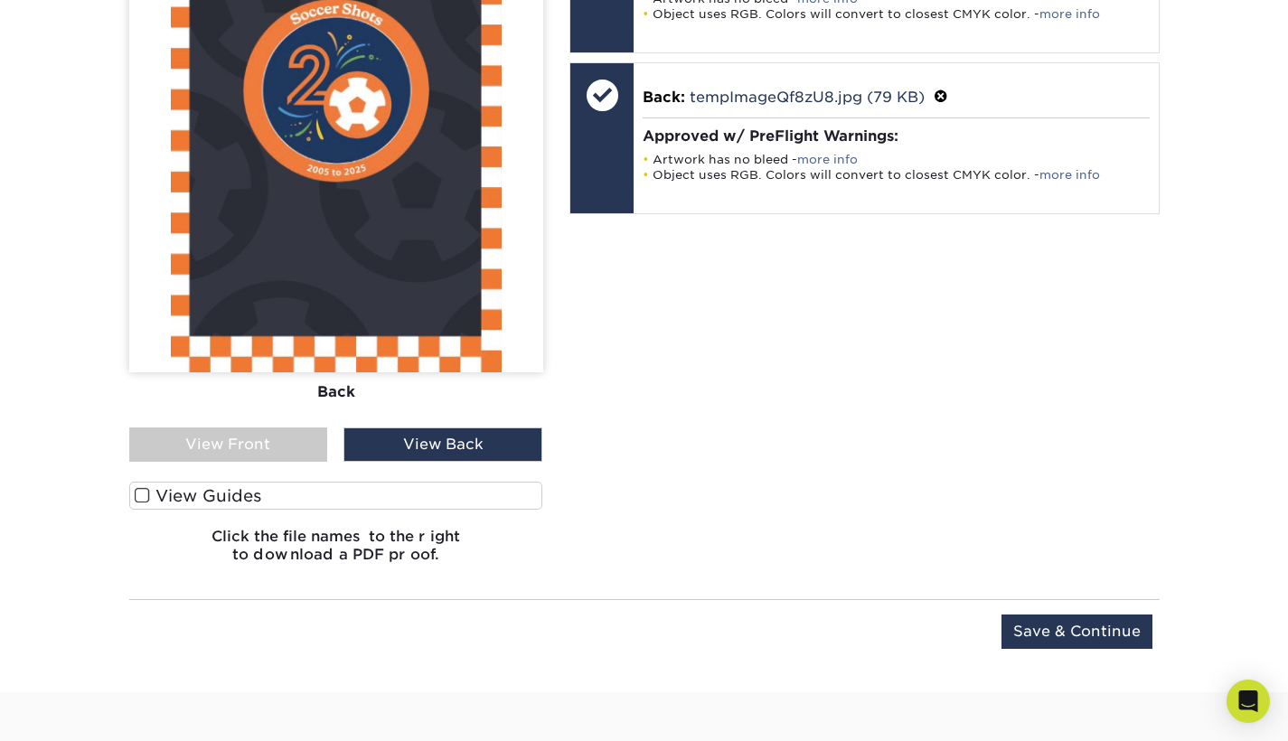
click at [279, 453] on div "View Front" at bounding box center [228, 445] width 199 height 34
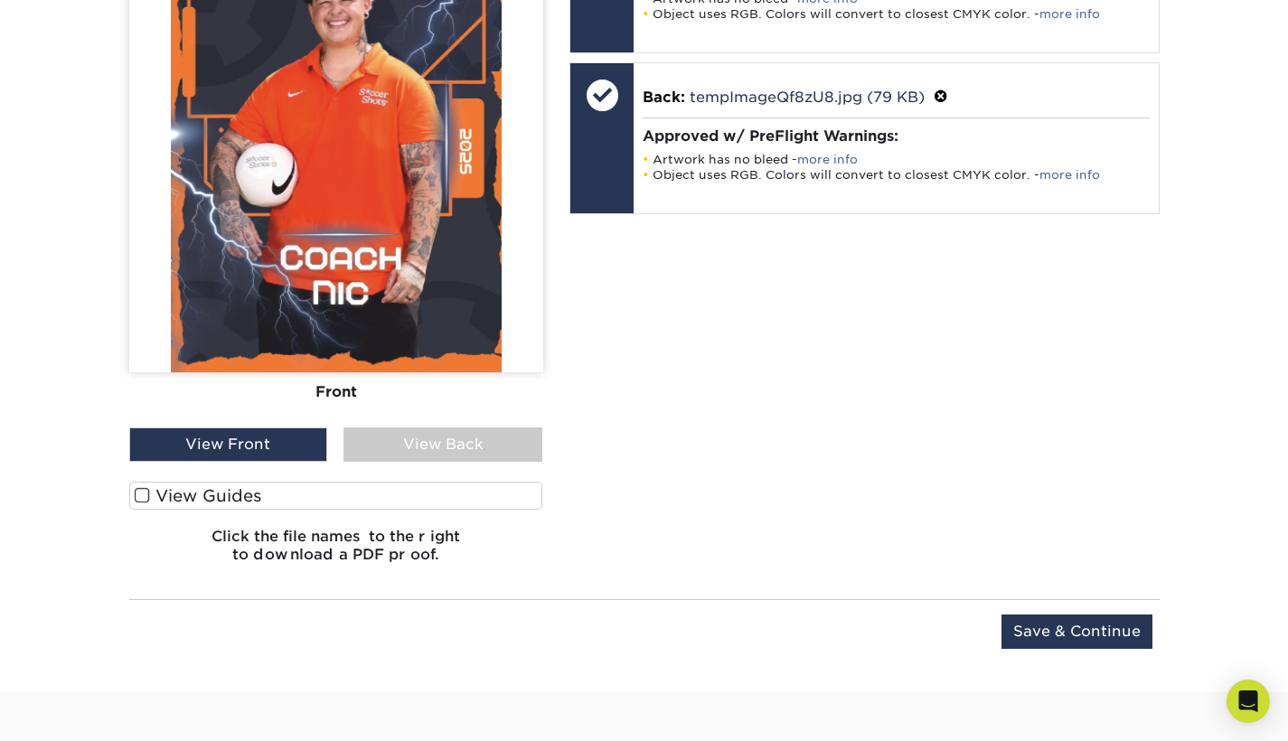
click at [388, 466] on div "Front Back View Front View Back Front" at bounding box center [336, 189] width 414 height 777
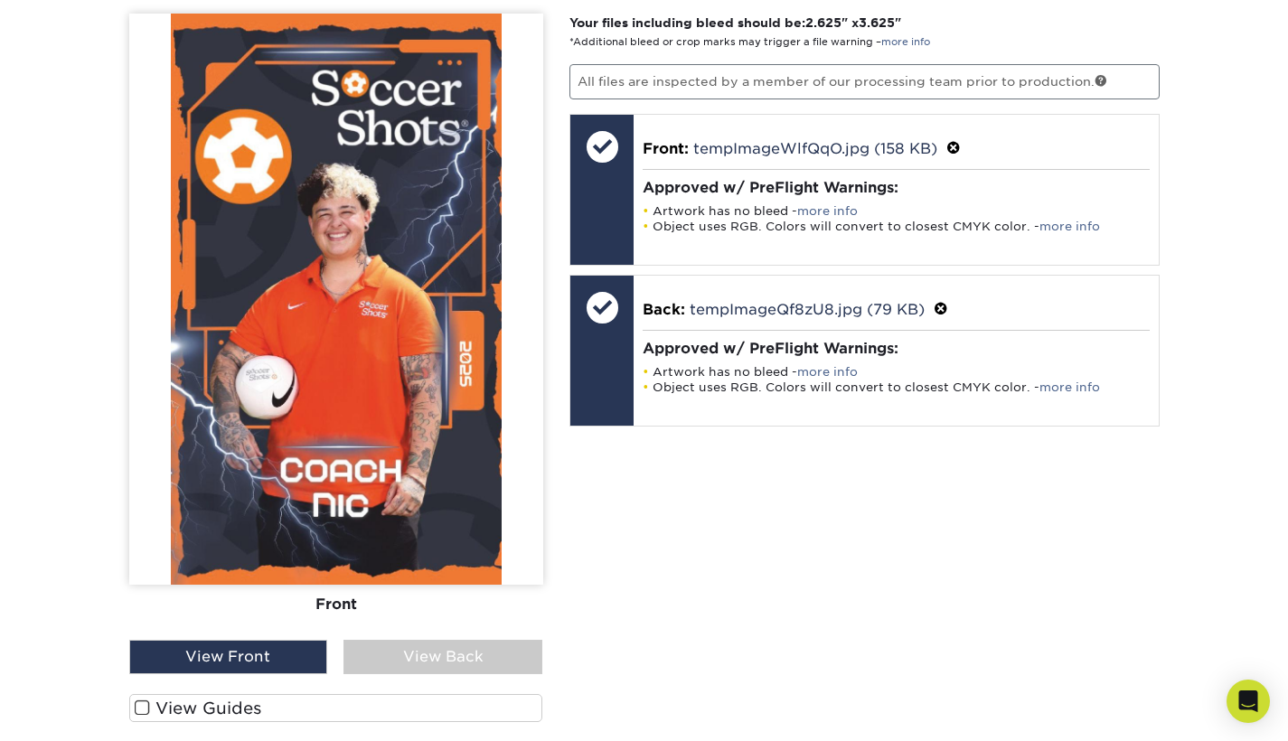
scroll to position [1013, 0]
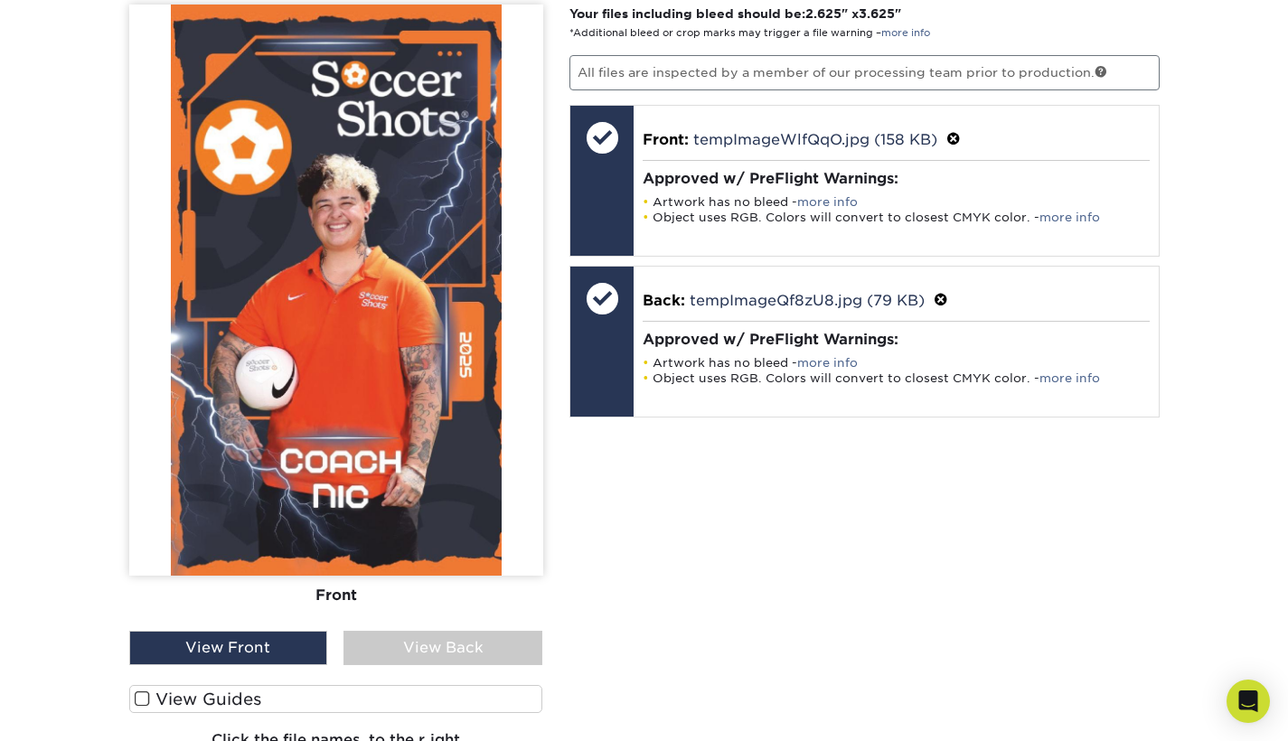
click at [453, 653] on div "View Back" at bounding box center [443, 648] width 199 height 34
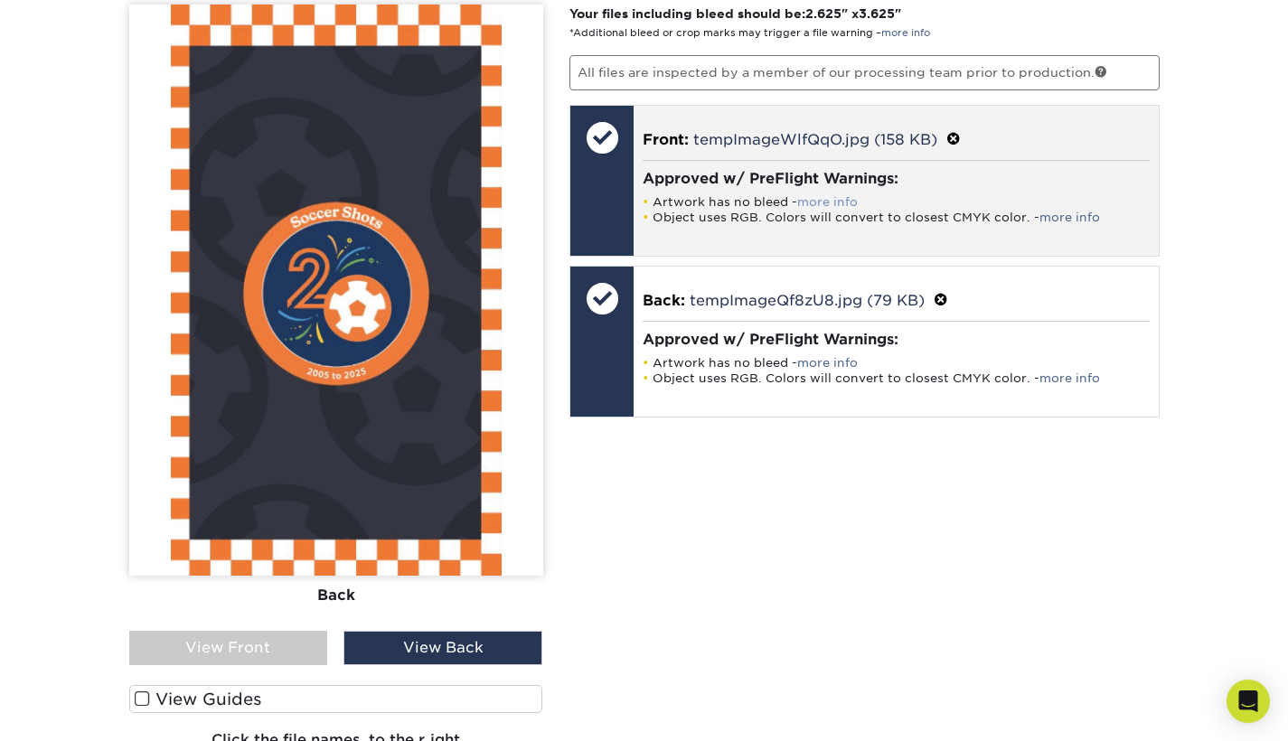
click at [814, 202] on link "more info" at bounding box center [827, 202] width 61 height 14
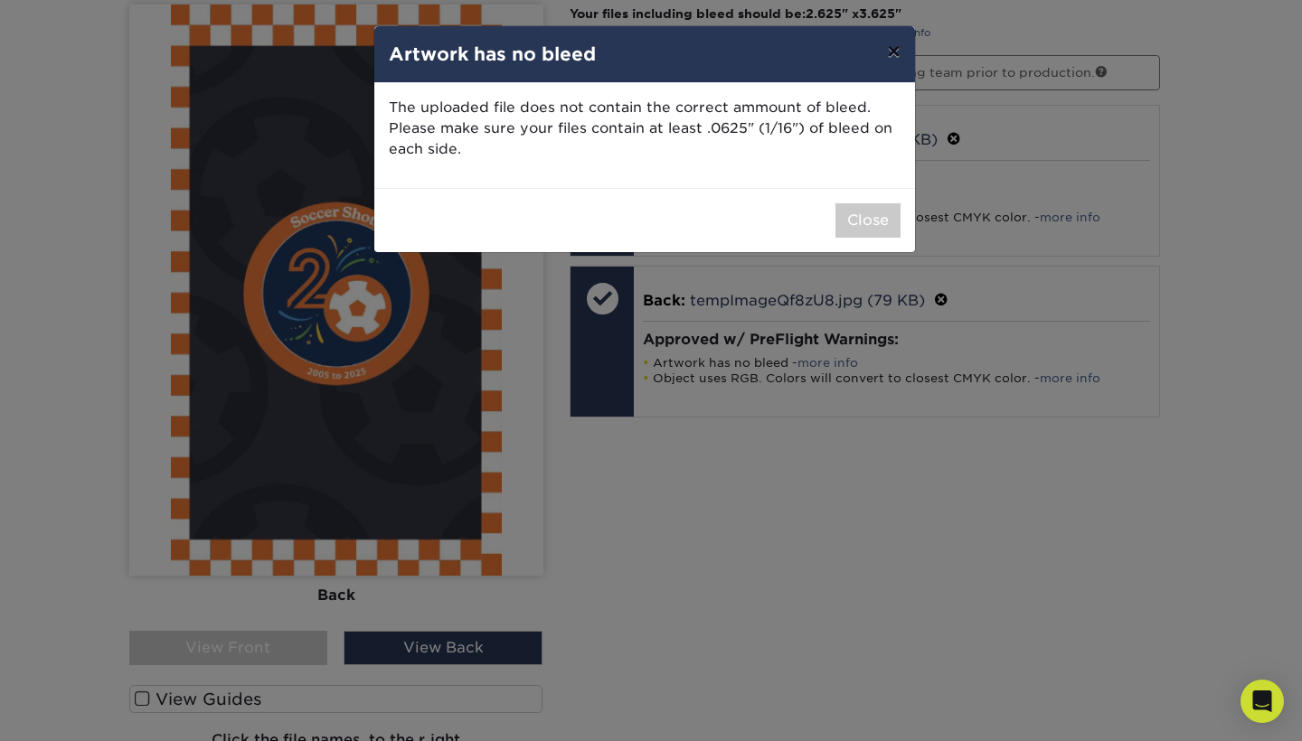
click at [888, 58] on button "×" at bounding box center [893, 51] width 42 height 51
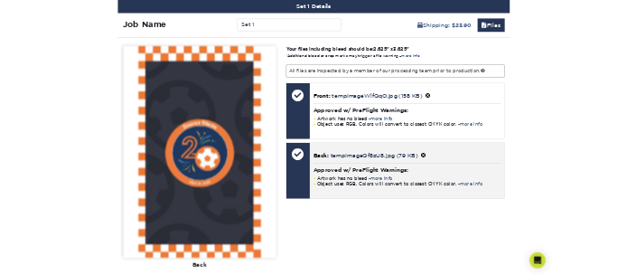
scroll to position [962, 0]
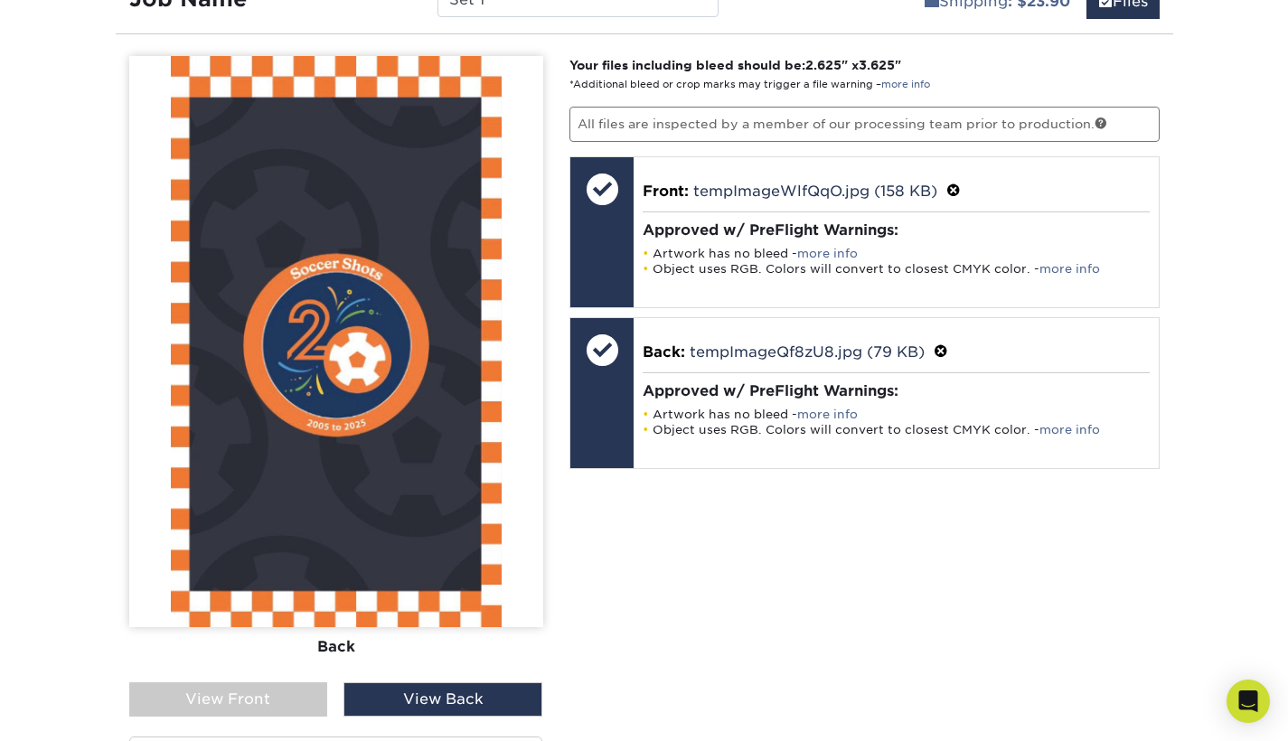
click at [286, 700] on div "View Front" at bounding box center [228, 699] width 199 height 34
